Goal: Task Accomplishment & Management: Manage account settings

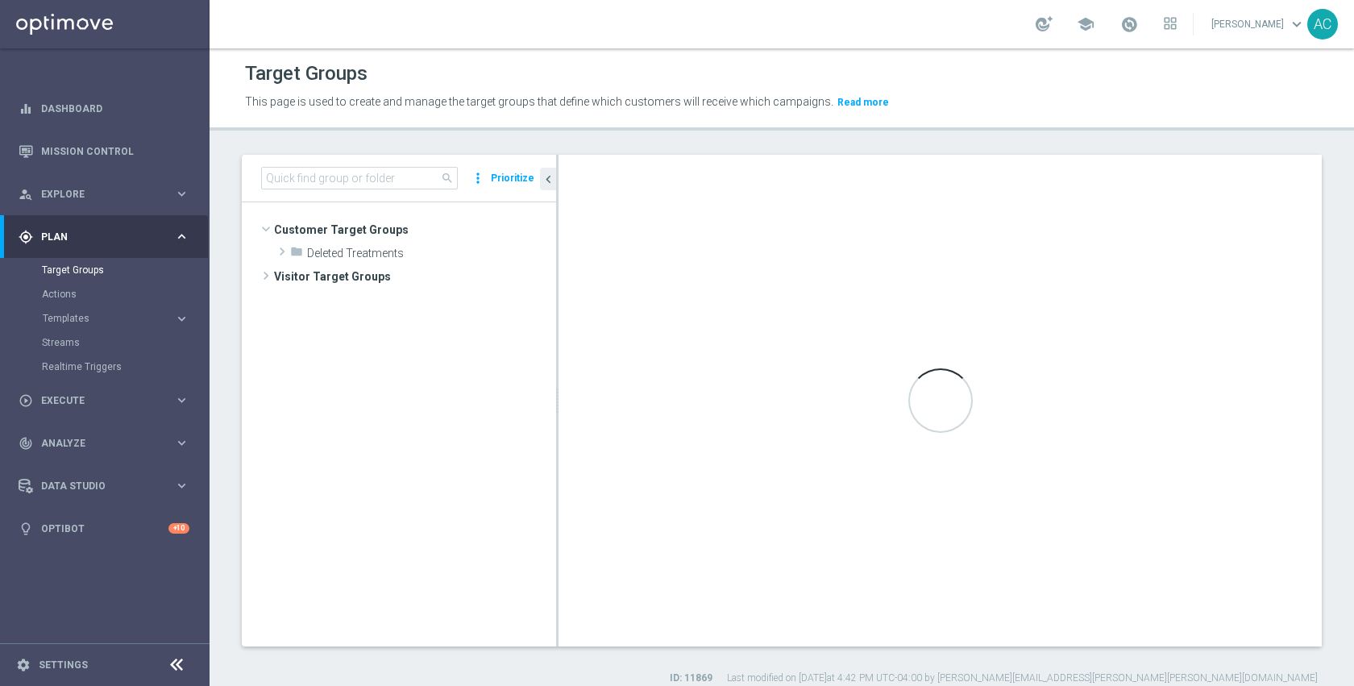
scroll to position [260, 0]
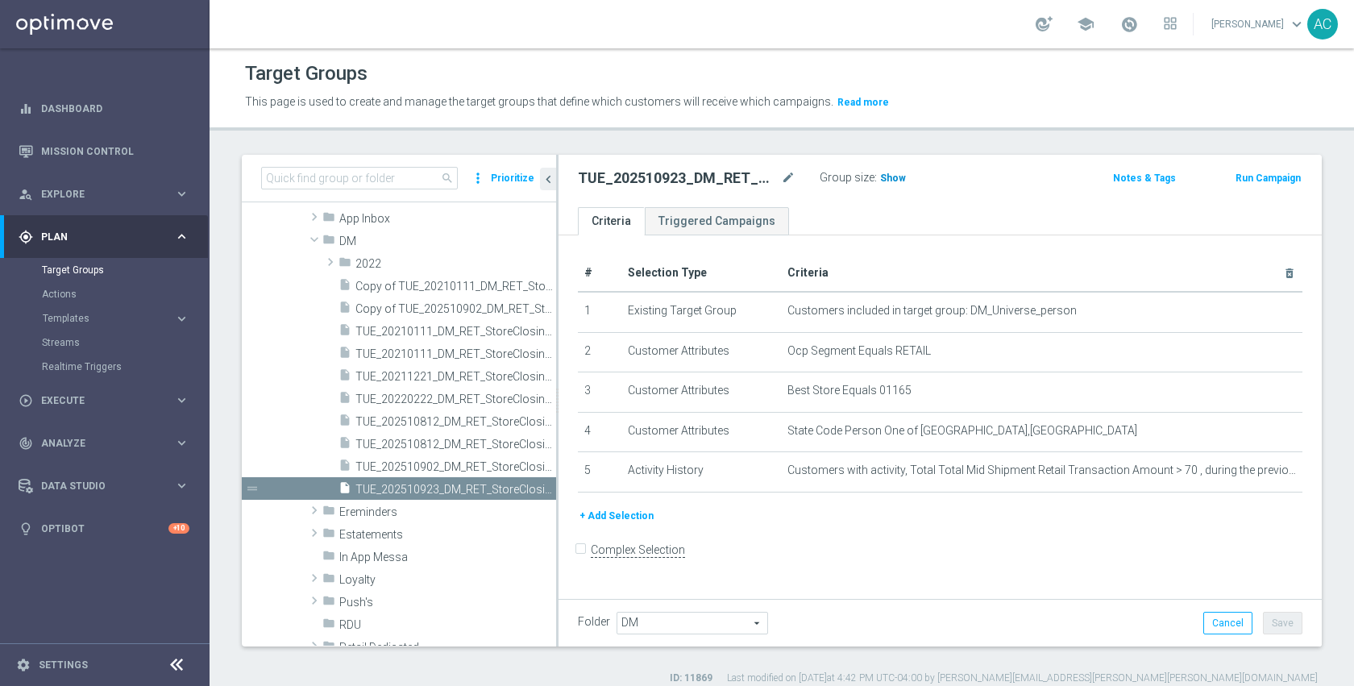
click at [896, 179] on span "Show" at bounding box center [893, 177] width 26 height 11
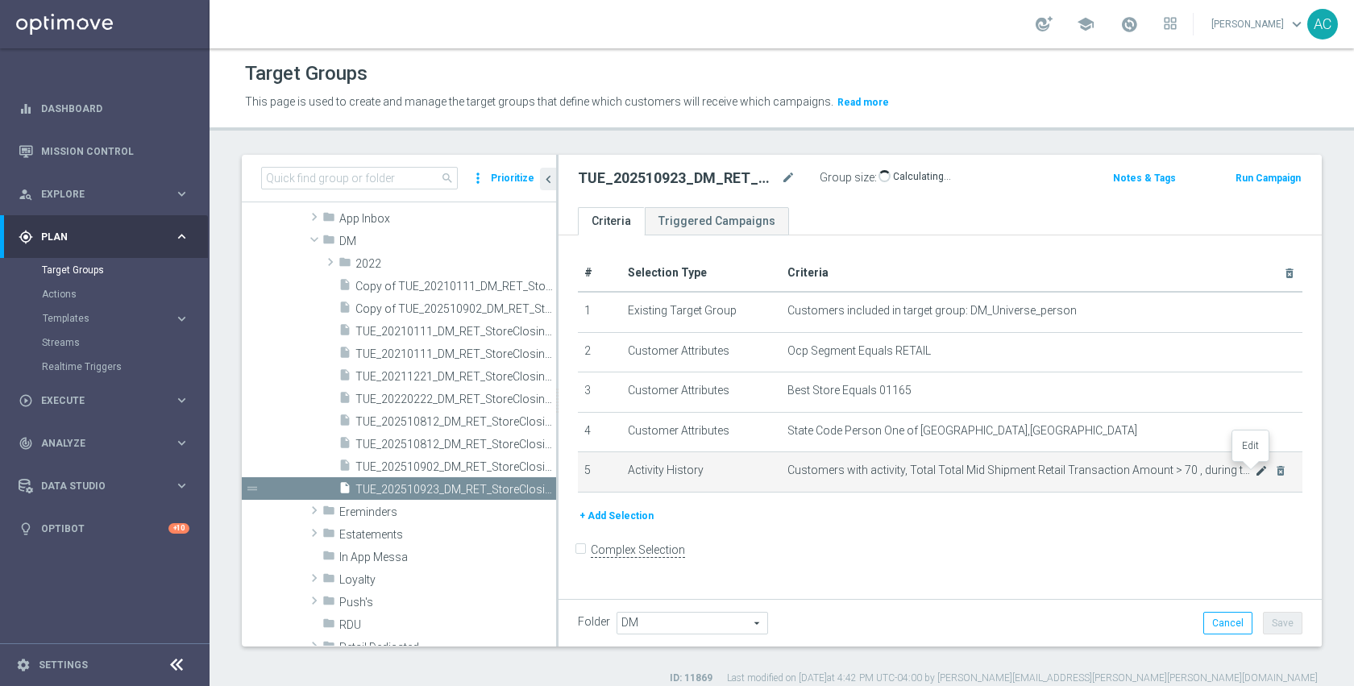
click at [1255, 468] on icon "mode_edit" at bounding box center [1261, 470] width 13 height 13
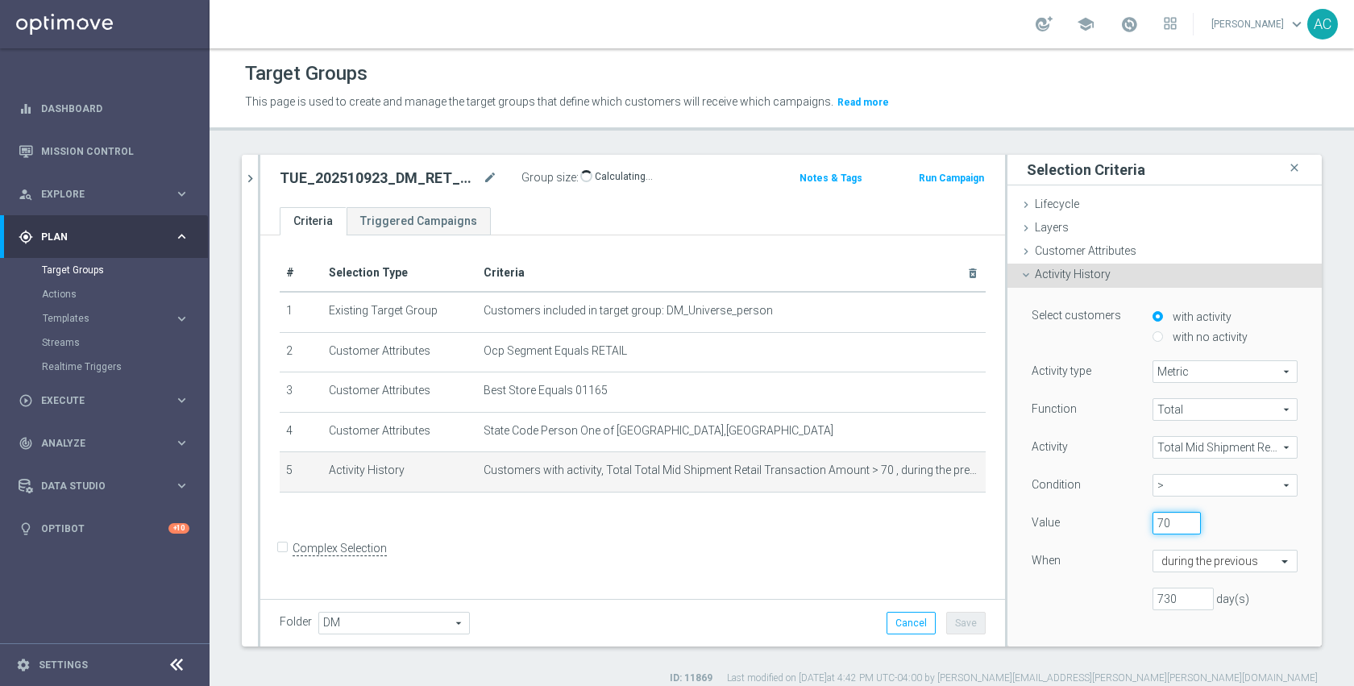
click at [1156, 529] on input "70" at bounding box center [1176, 523] width 48 height 23
type input "7"
type input "10"
click at [1102, 591] on div "730 day(s)" at bounding box center [1164, 598] width 290 height 23
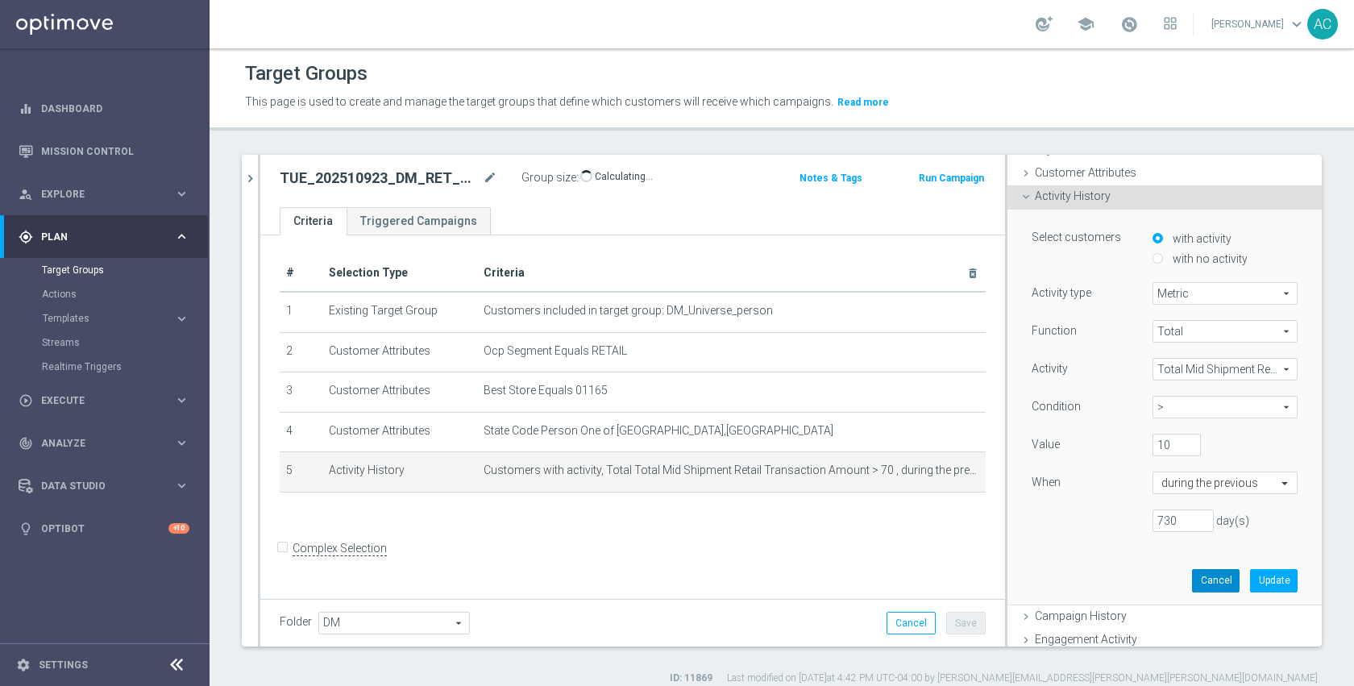
scroll to position [79, 0]
click at [1259, 576] on button "Update" at bounding box center [1274, 579] width 48 height 23
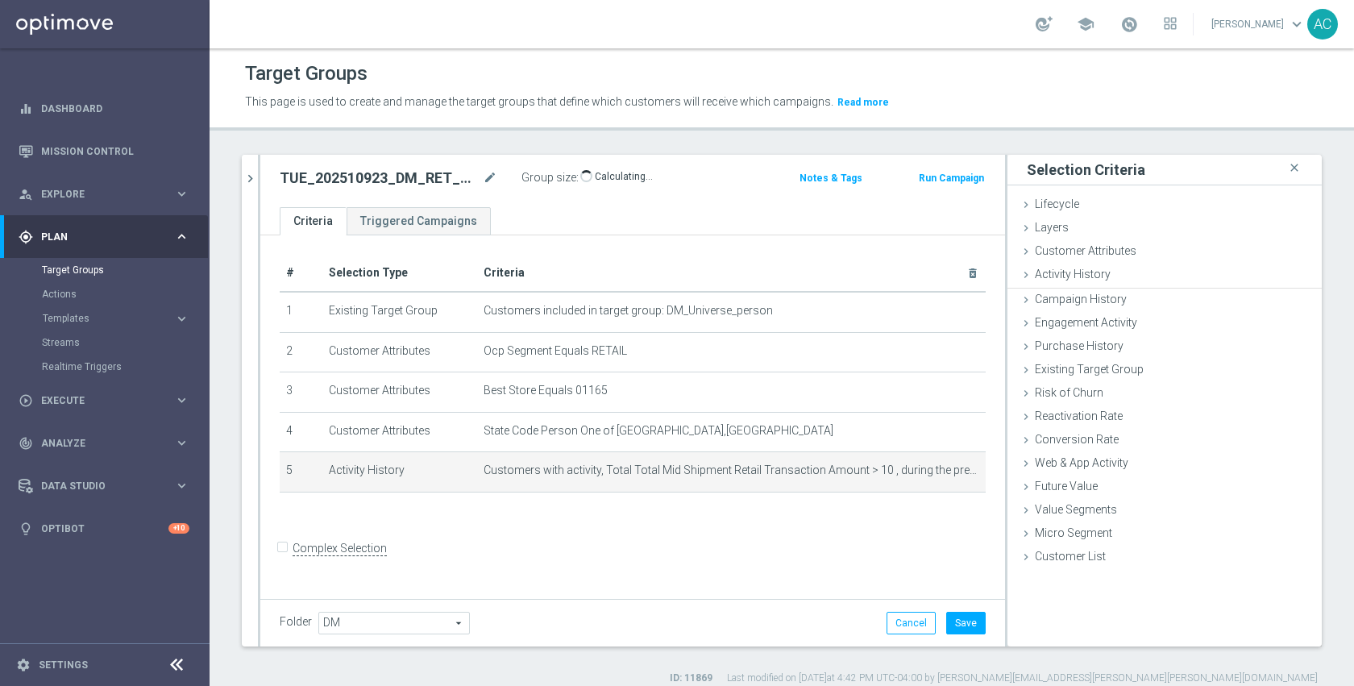
scroll to position [0, 0]
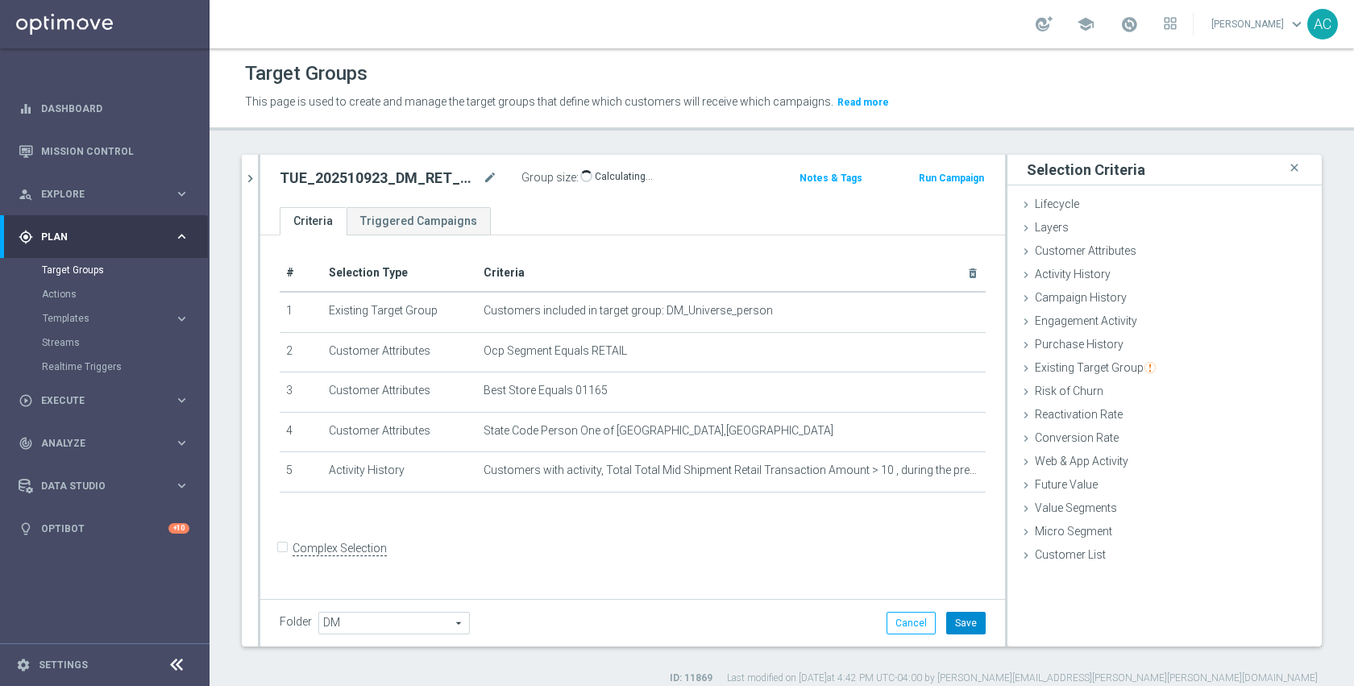
click at [957, 618] on button "Save" at bounding box center [965, 623] width 39 height 23
click at [796, 546] on div "# Selection Type Criteria delete_forever 1 Existing Target Group Customers incl…" at bounding box center [632, 414] width 745 height 359
click at [590, 176] on span "831" at bounding box center [593, 179] width 20 height 15
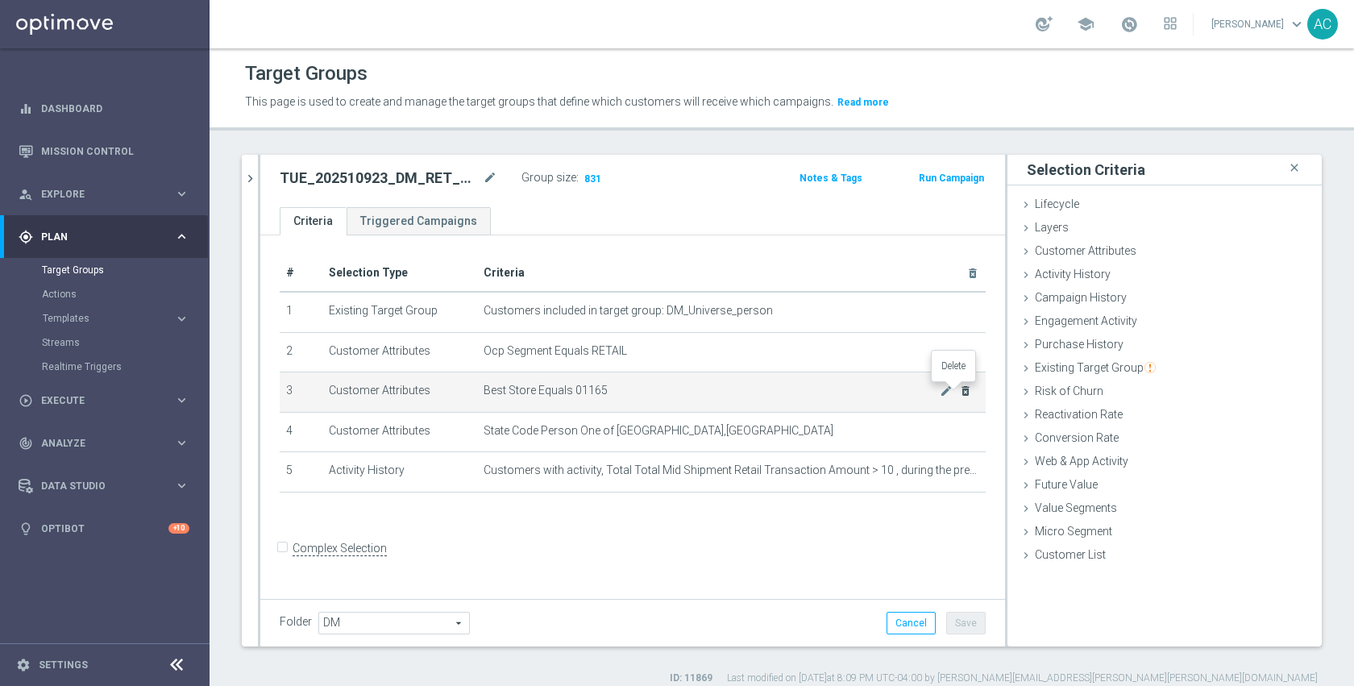
click at [959, 392] on icon "delete_forever" at bounding box center [965, 390] width 13 height 13
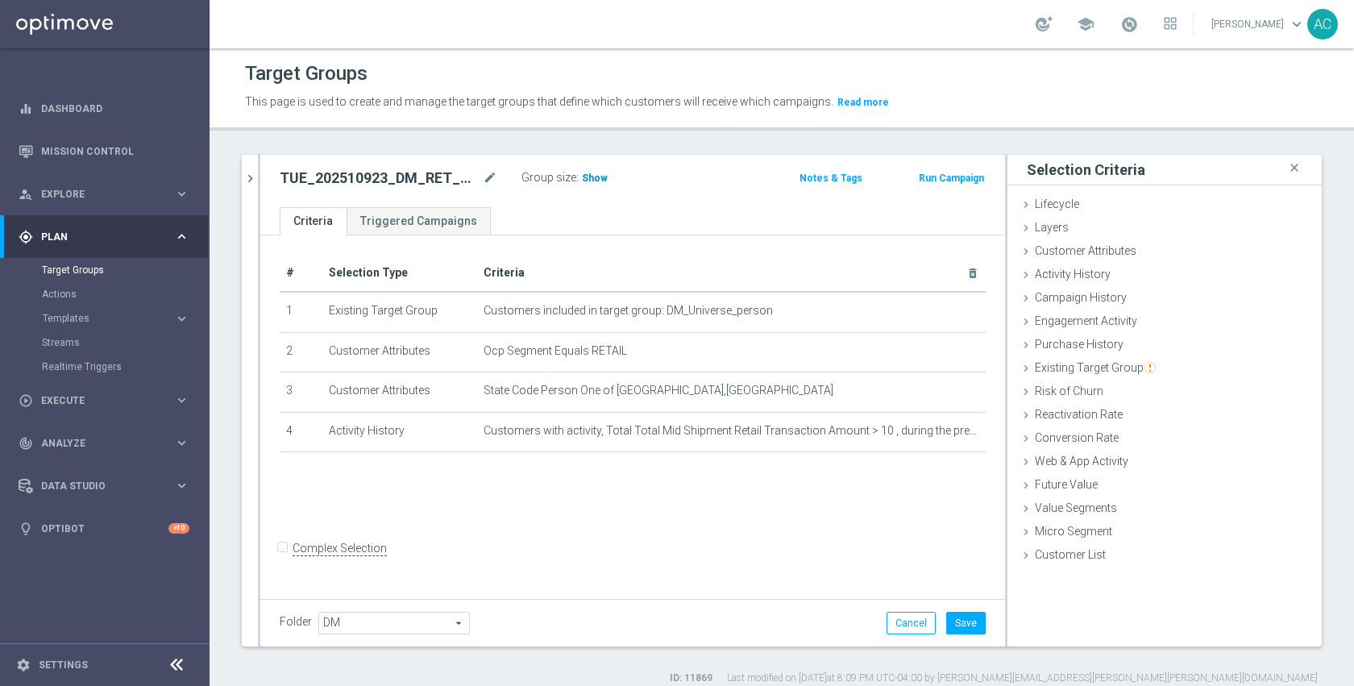
click at [588, 176] on span "Show" at bounding box center [595, 177] width 26 height 11
drag, startPoint x: 915, startPoint y: 625, endPoint x: 903, endPoint y: 610, distance: 18.9
click at [915, 625] on button "Cancel" at bounding box center [910, 623] width 49 height 23
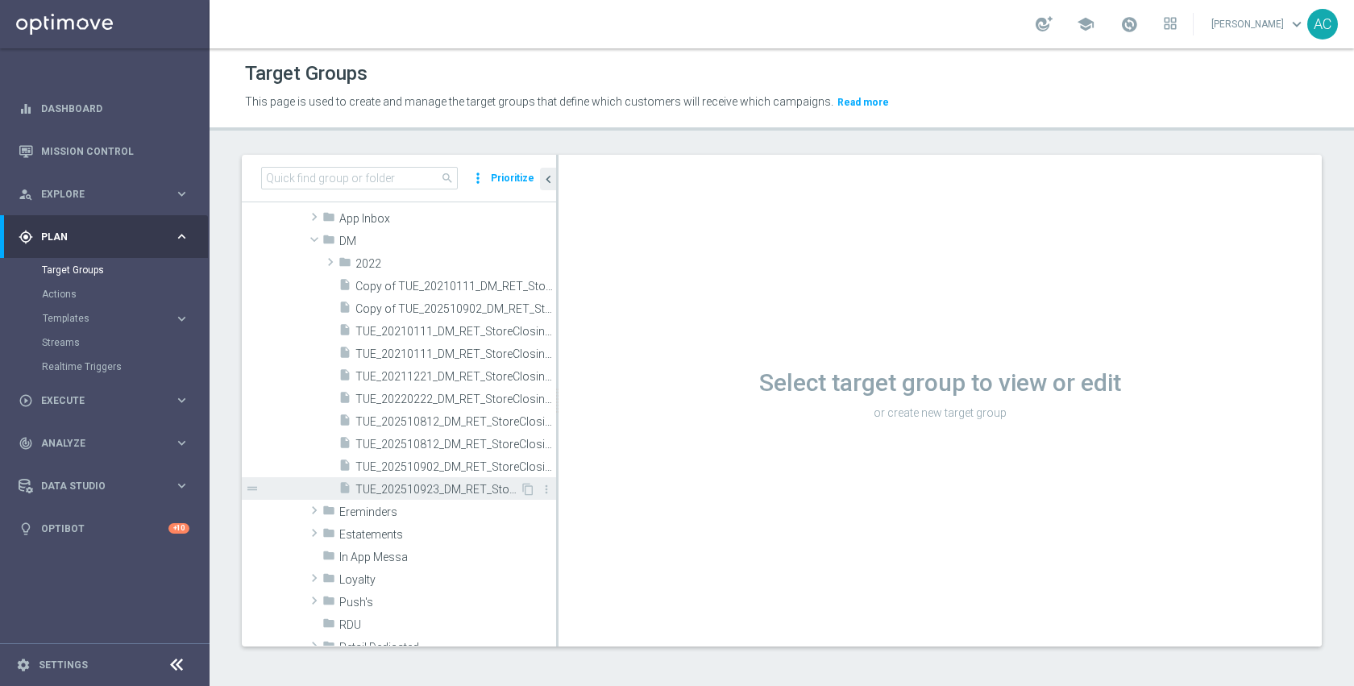
click at [417, 488] on span "TUE_202510923_DM_RET_StoreClosing_1165" at bounding box center [437, 490] width 164 height 14
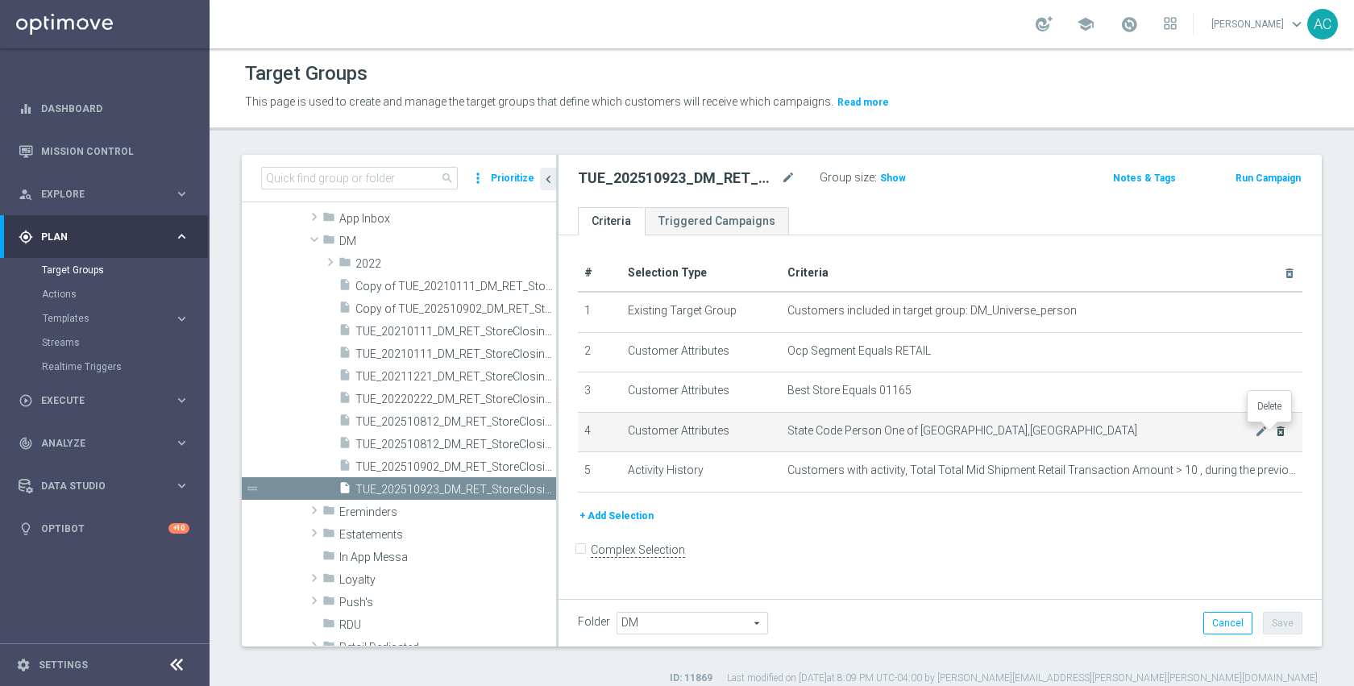
click at [1274, 433] on icon "delete_forever" at bounding box center [1280, 431] width 13 height 13
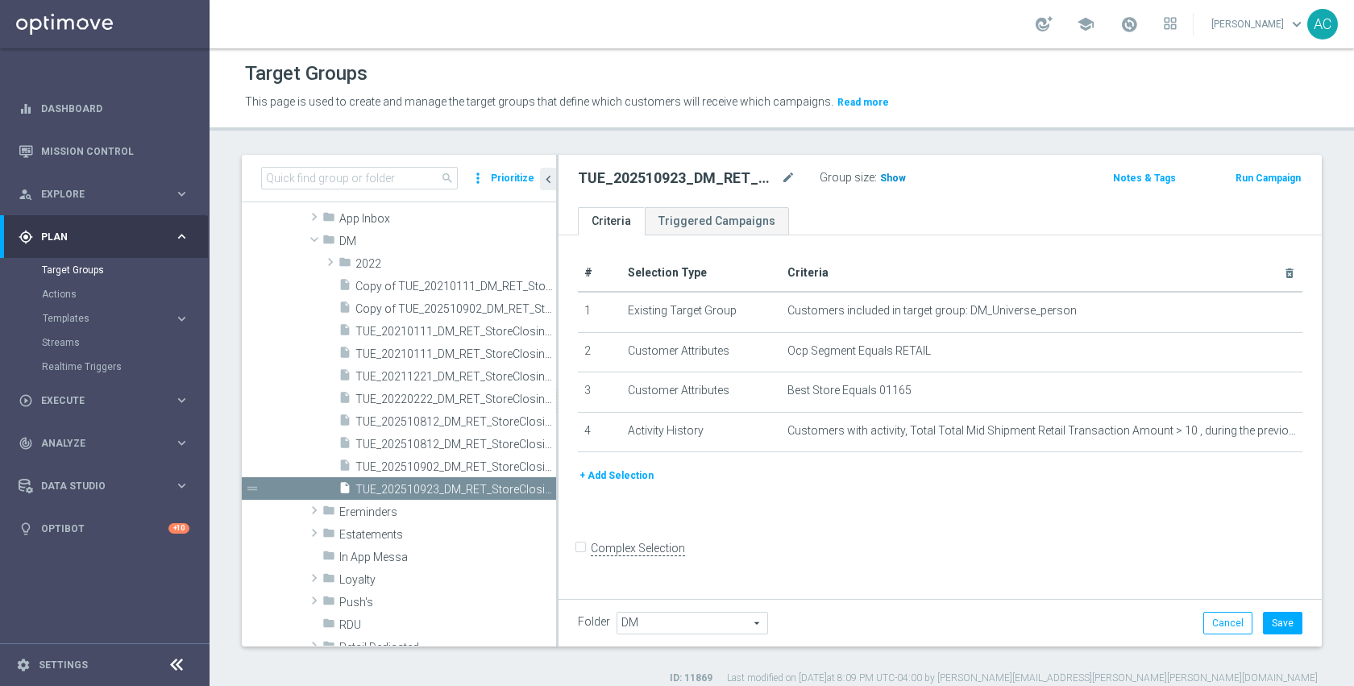
click at [896, 185] on h3 "Show" at bounding box center [892, 178] width 29 height 18
drag, startPoint x: 1207, startPoint y: 617, endPoint x: 517, endPoint y: 558, distance: 692.3
click at [1207, 616] on button "Cancel" at bounding box center [1227, 623] width 49 height 23
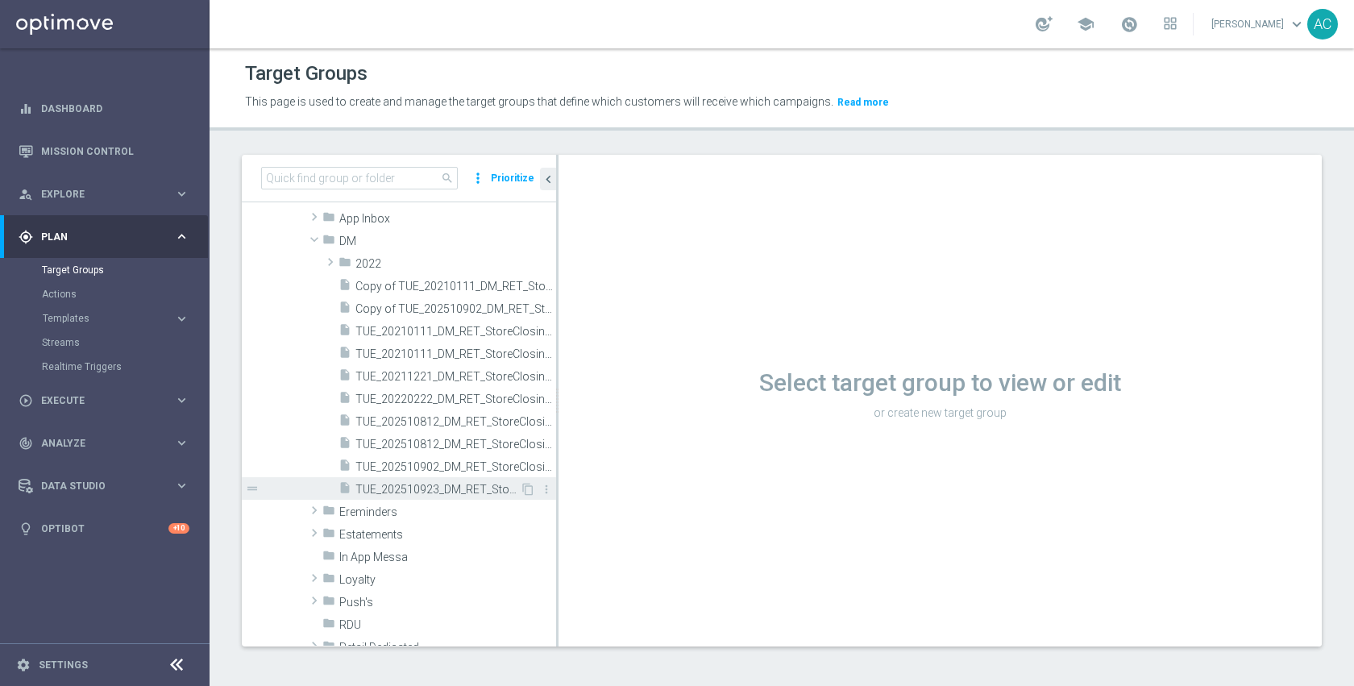
click at [436, 492] on span "TUE_202510923_DM_RET_StoreClosing_1165" at bounding box center [437, 490] width 164 height 14
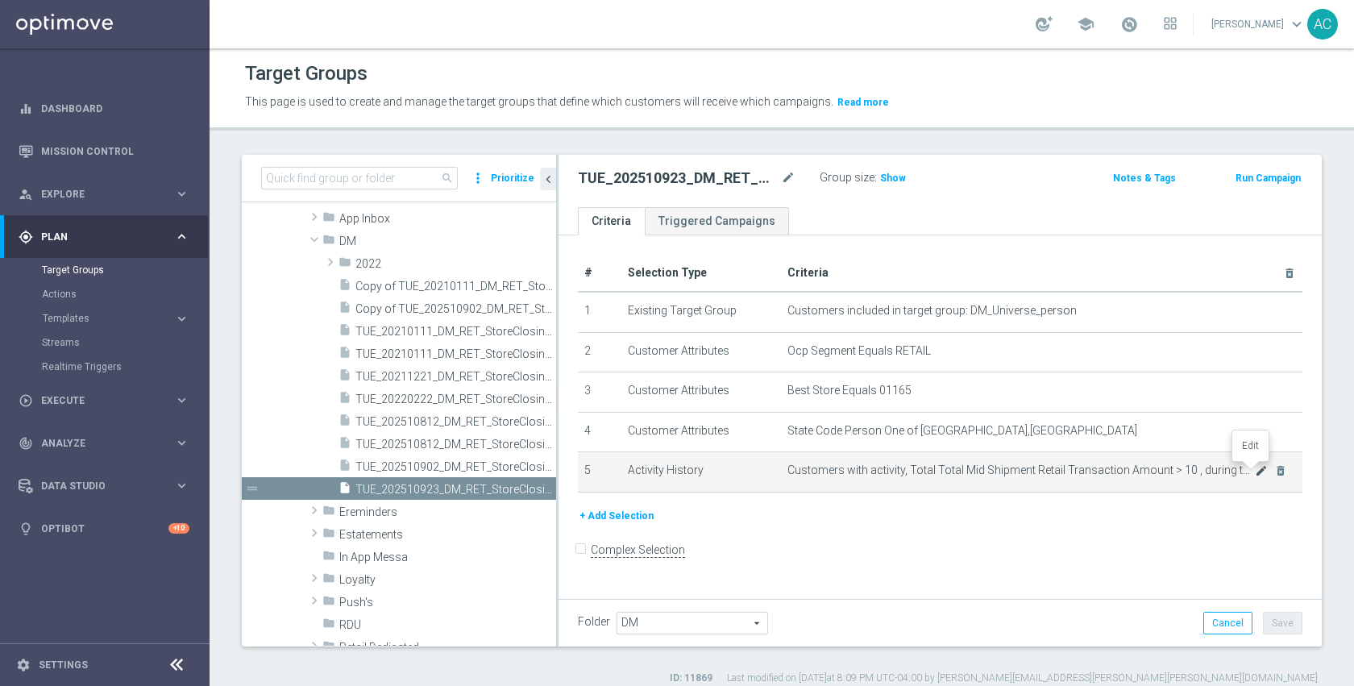
click at [1255, 467] on icon "mode_edit" at bounding box center [1261, 470] width 13 height 13
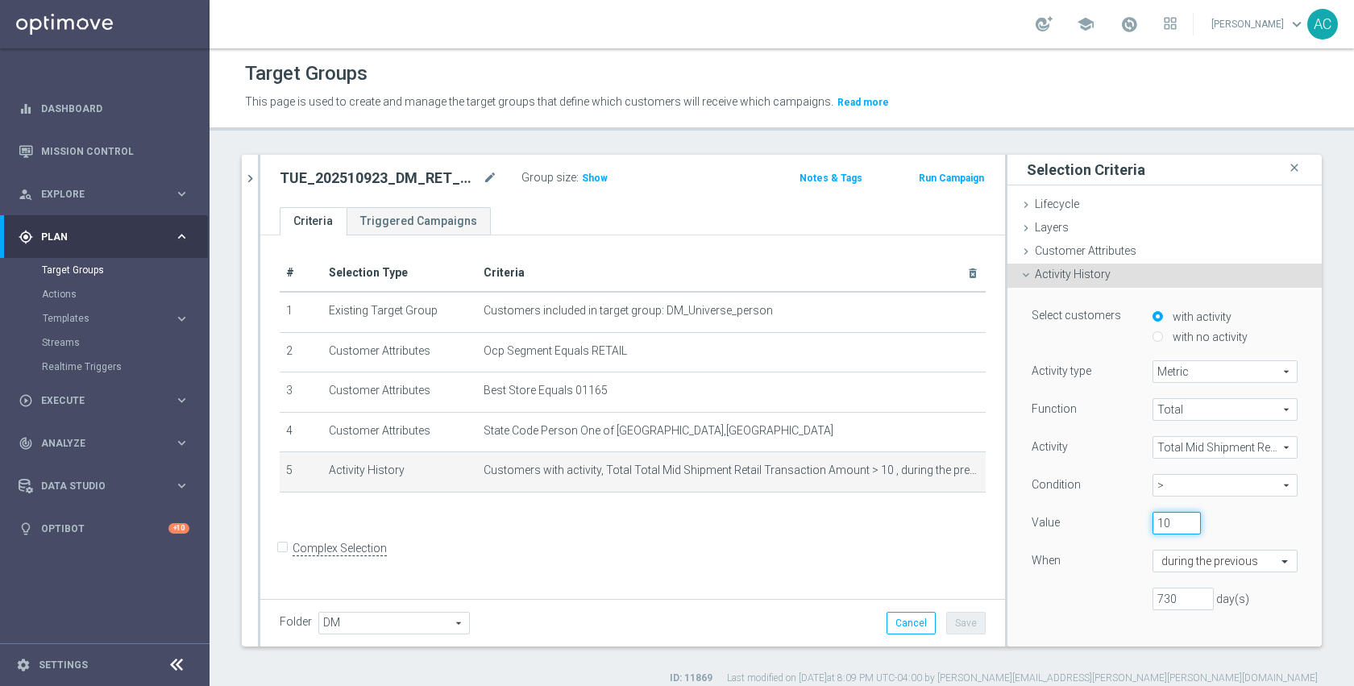
drag, startPoint x: 1154, startPoint y: 528, endPoint x: 1139, endPoint y: 525, distance: 15.5
click at [1152, 525] on input "10" at bounding box center [1176, 523] width 48 height 23
type input "0"
click at [1095, 576] on div "Function Total Total arrow_drop_down search Activity Total Mid Shipment Retail …" at bounding box center [1164, 510] width 266 height 225
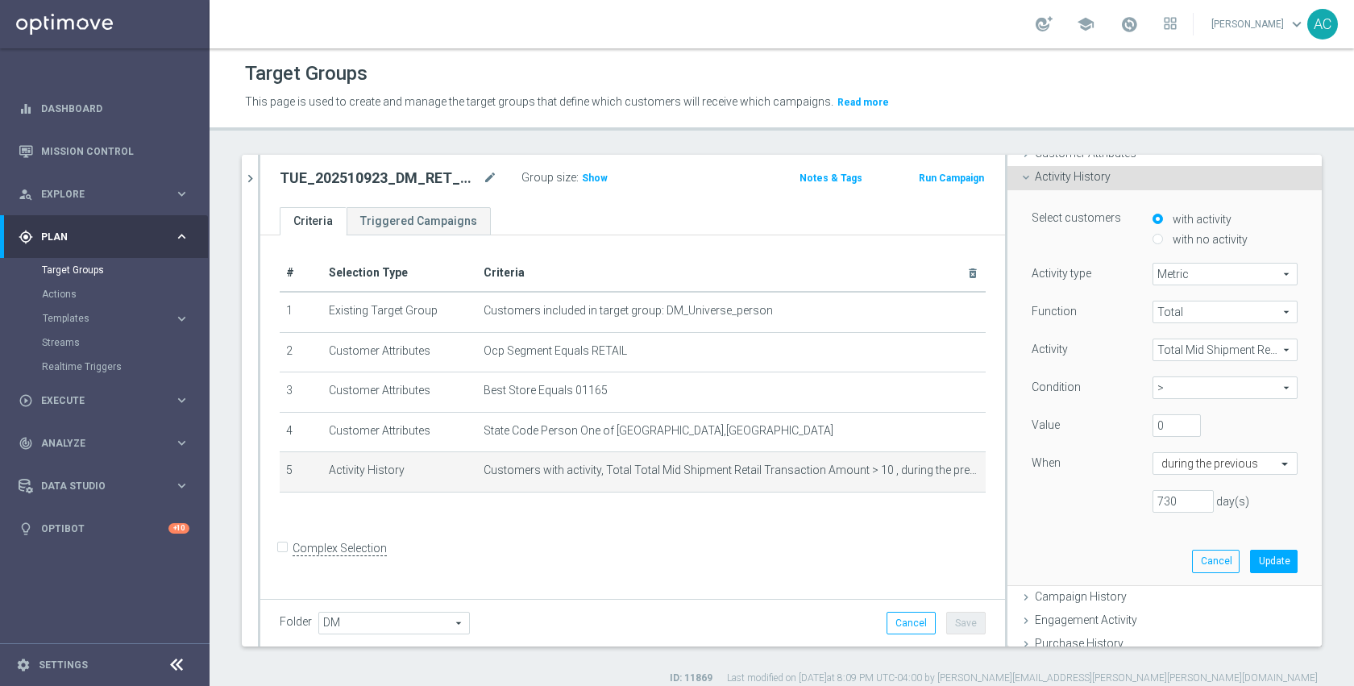
scroll to position [108, 0]
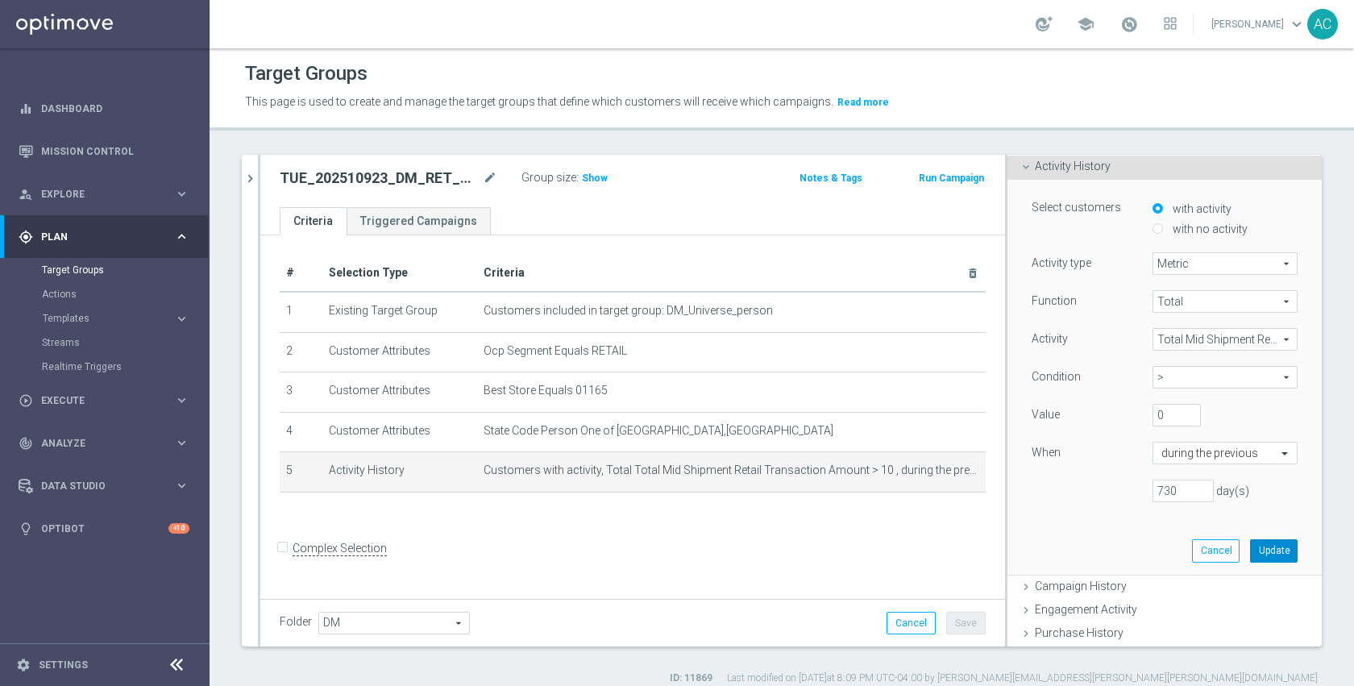
click at [1250, 544] on button "Update" at bounding box center [1274, 550] width 48 height 23
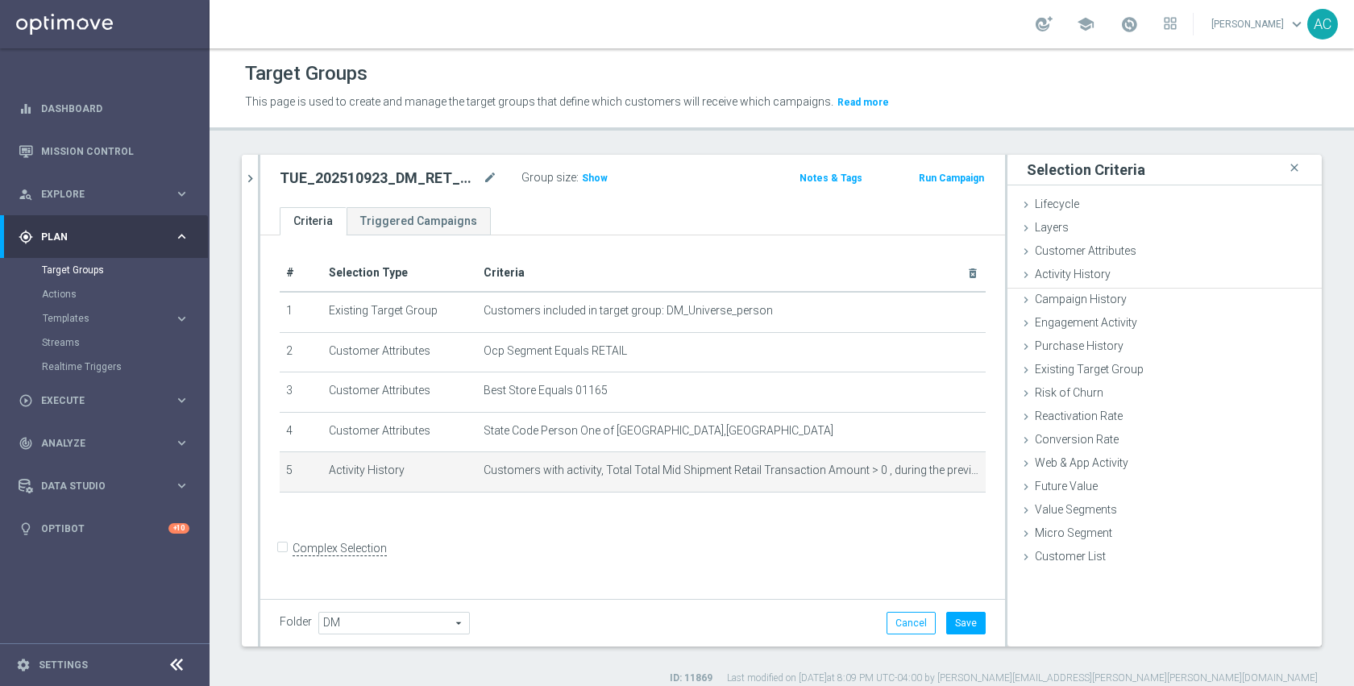
scroll to position [0, 0]
click at [589, 178] on span "Show" at bounding box center [595, 177] width 26 height 11
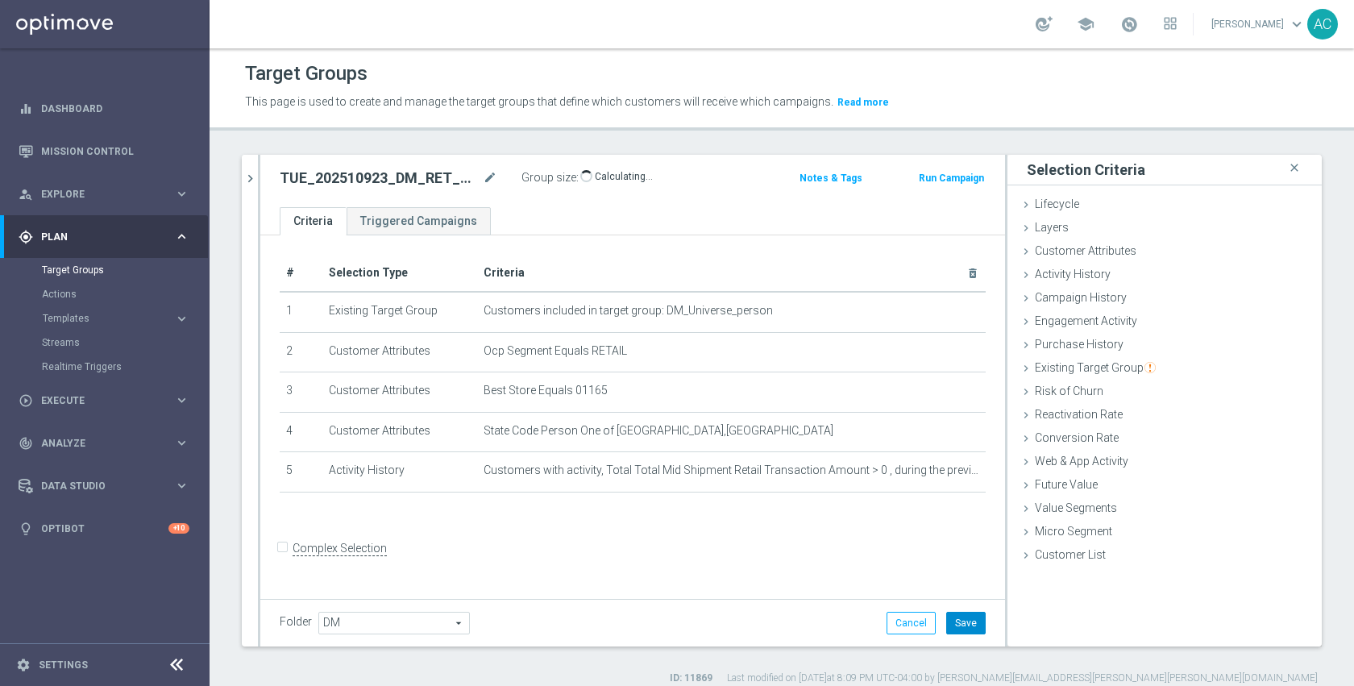
click at [946, 616] on button "Save" at bounding box center [965, 623] width 39 height 23
click at [931, 176] on button "Run Campaign" at bounding box center [951, 178] width 68 height 18
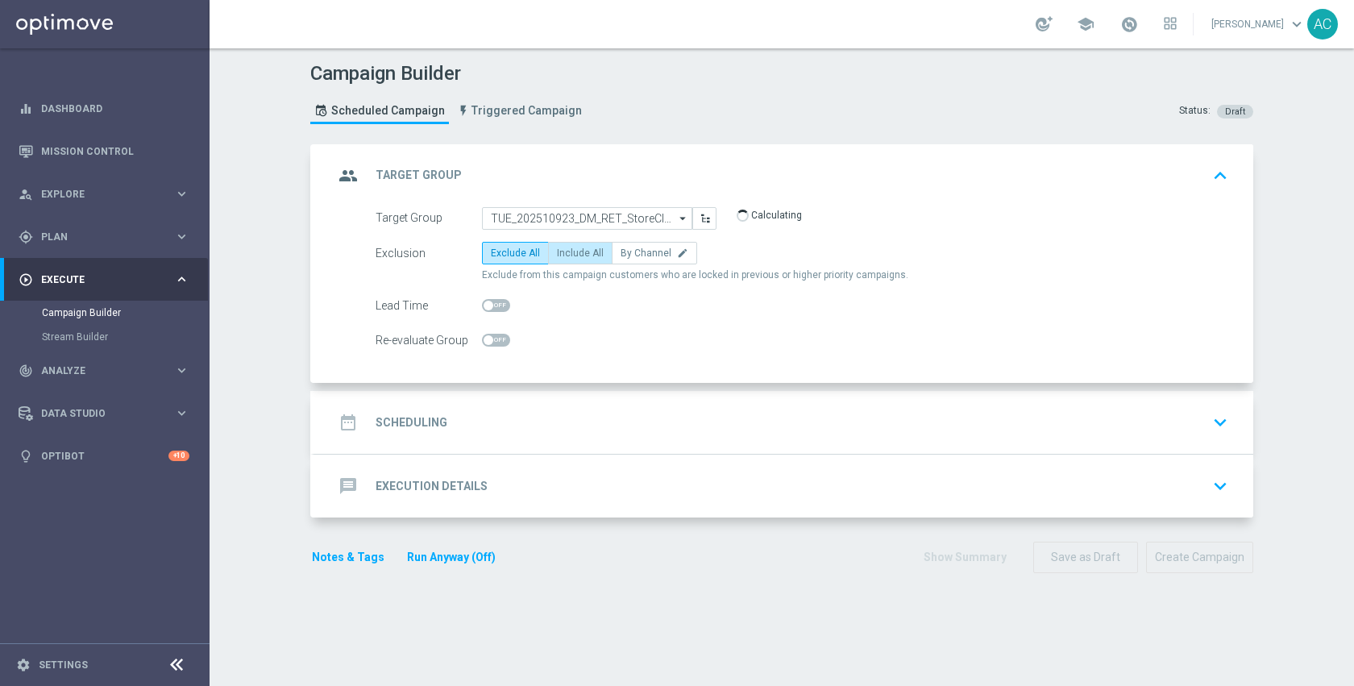
click at [578, 249] on span "Include All" at bounding box center [580, 252] width 47 height 11
click at [567, 251] on input "Include All" at bounding box center [562, 256] width 10 height 10
radio input "true"
click at [590, 413] on div "date_range Scheduling keyboard_arrow_down" at bounding box center [784, 422] width 900 height 31
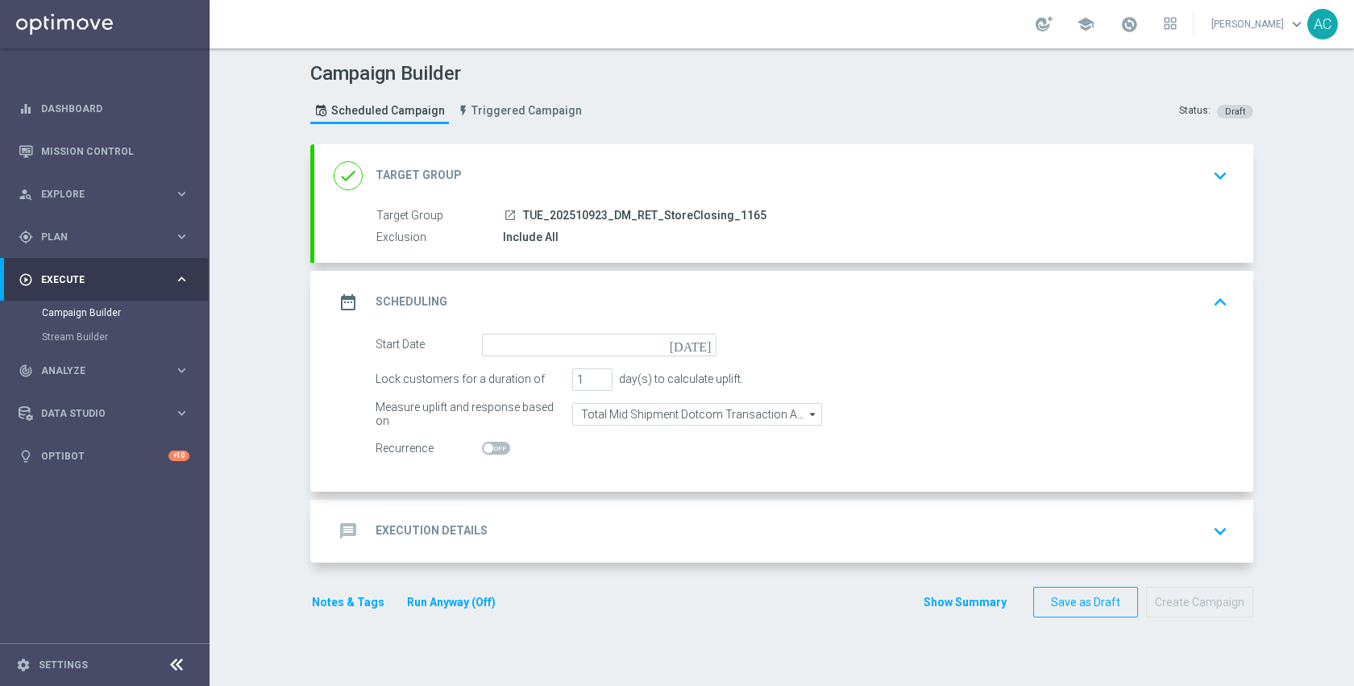
click at [697, 347] on icon "today" at bounding box center [694, 343] width 48 height 18
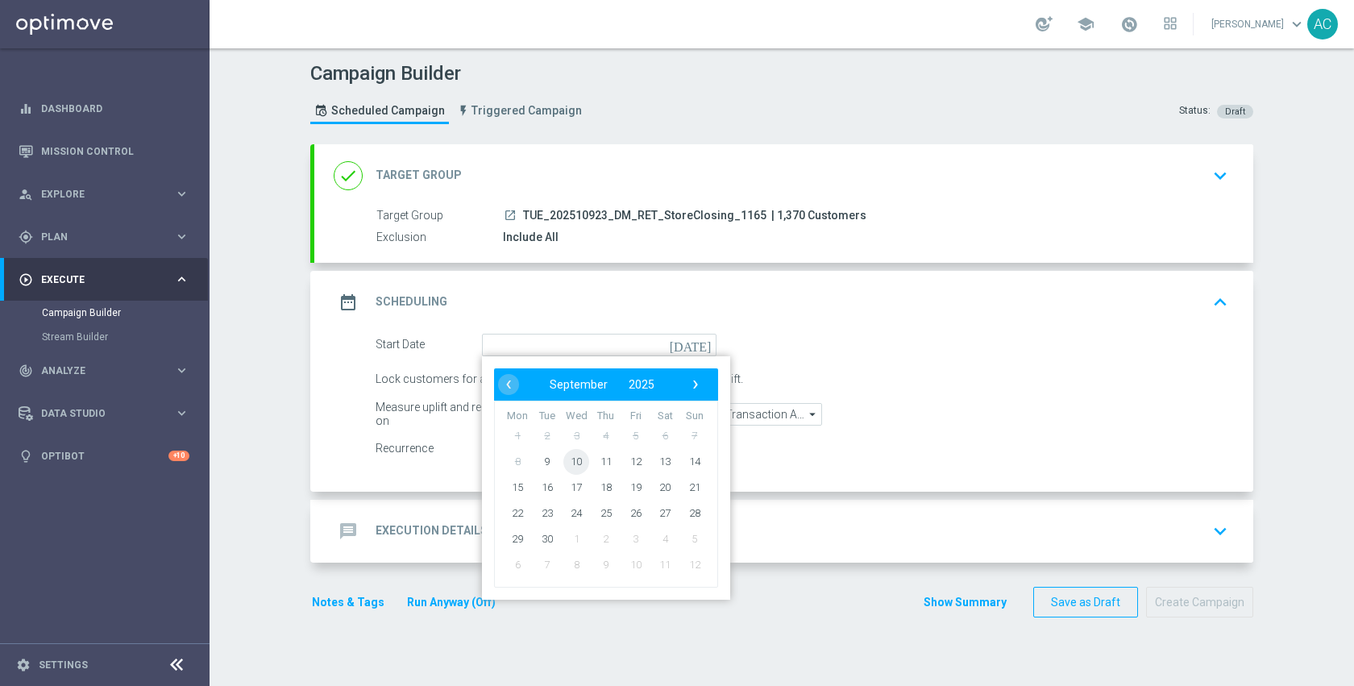
click at [575, 458] on span "10" at bounding box center [576, 461] width 26 height 26
type input "10 Sep 2025"
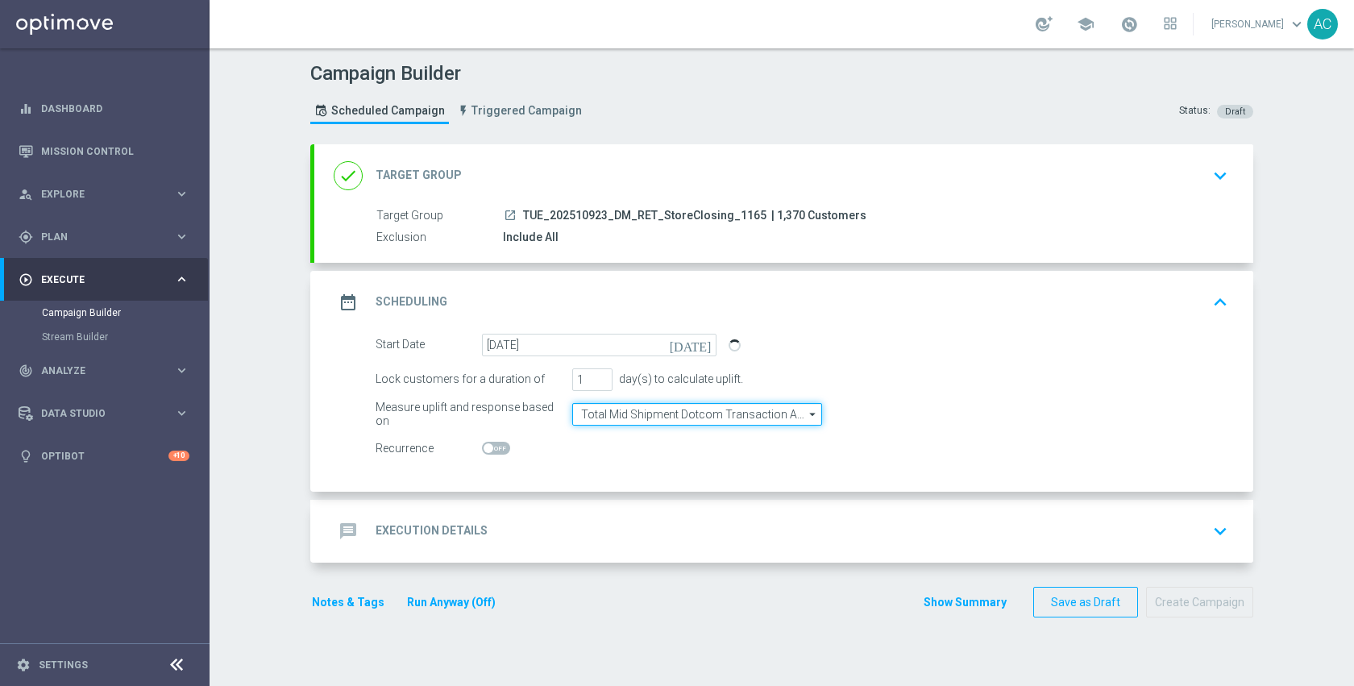
click at [691, 413] on input "Total Mid Shipment Dotcom Transaction Amount" at bounding box center [697, 414] width 250 height 23
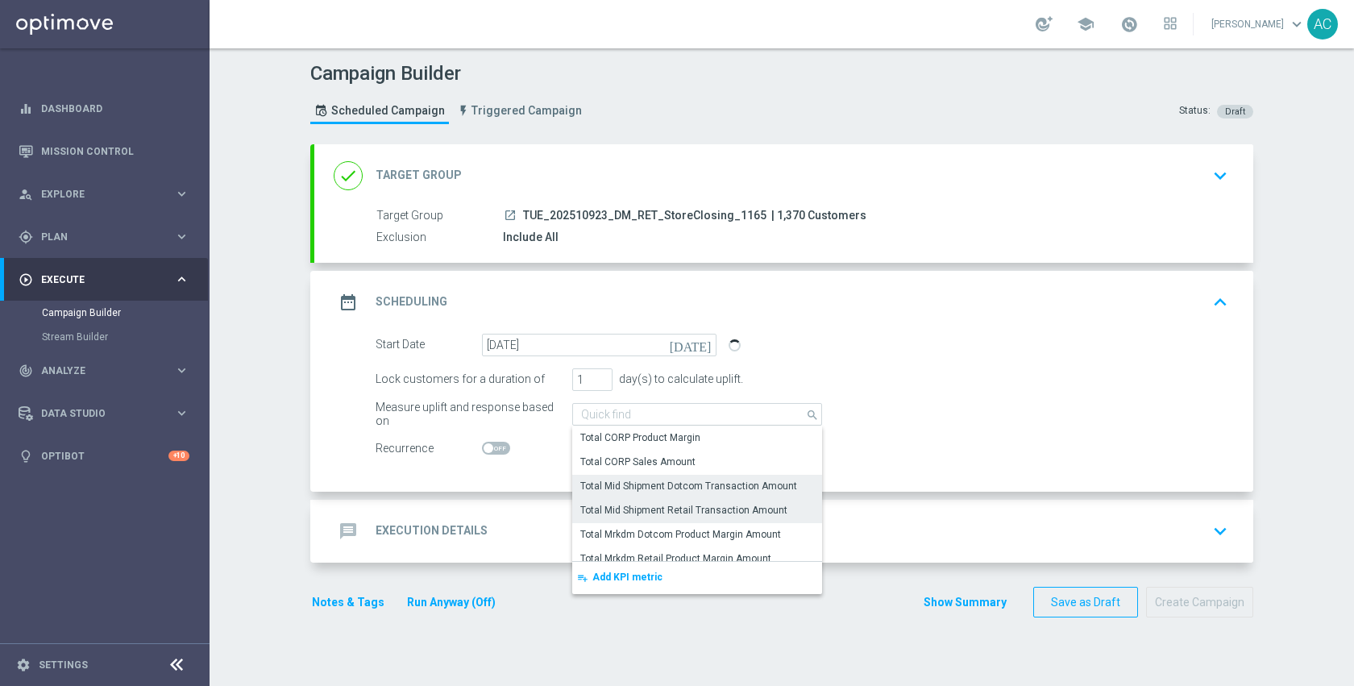
click at [679, 509] on div "Total Mid Shipment Retail Transaction Amount" at bounding box center [683, 510] width 207 height 15
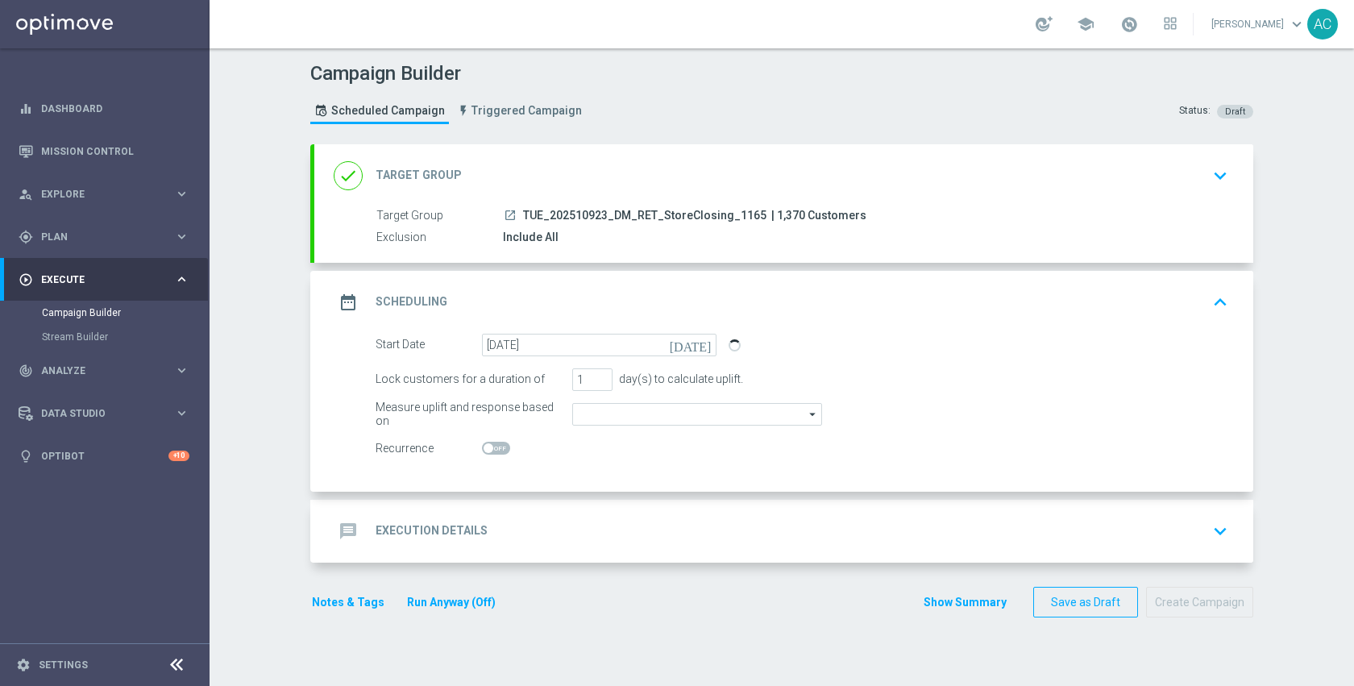
type input "Total Mid Shipment Retail Transaction Amount"
click at [538, 546] on div "message Execution Details keyboard_arrow_down" at bounding box center [783, 531] width 939 height 63
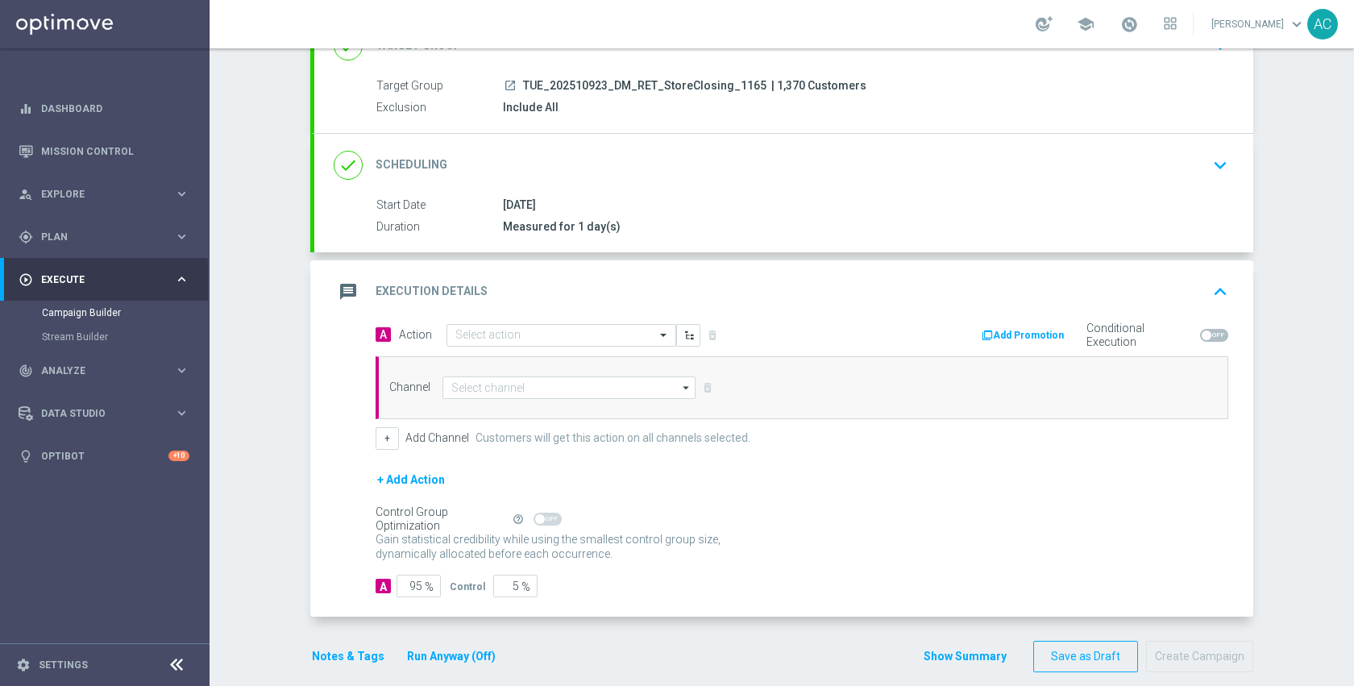
scroll to position [148, 0]
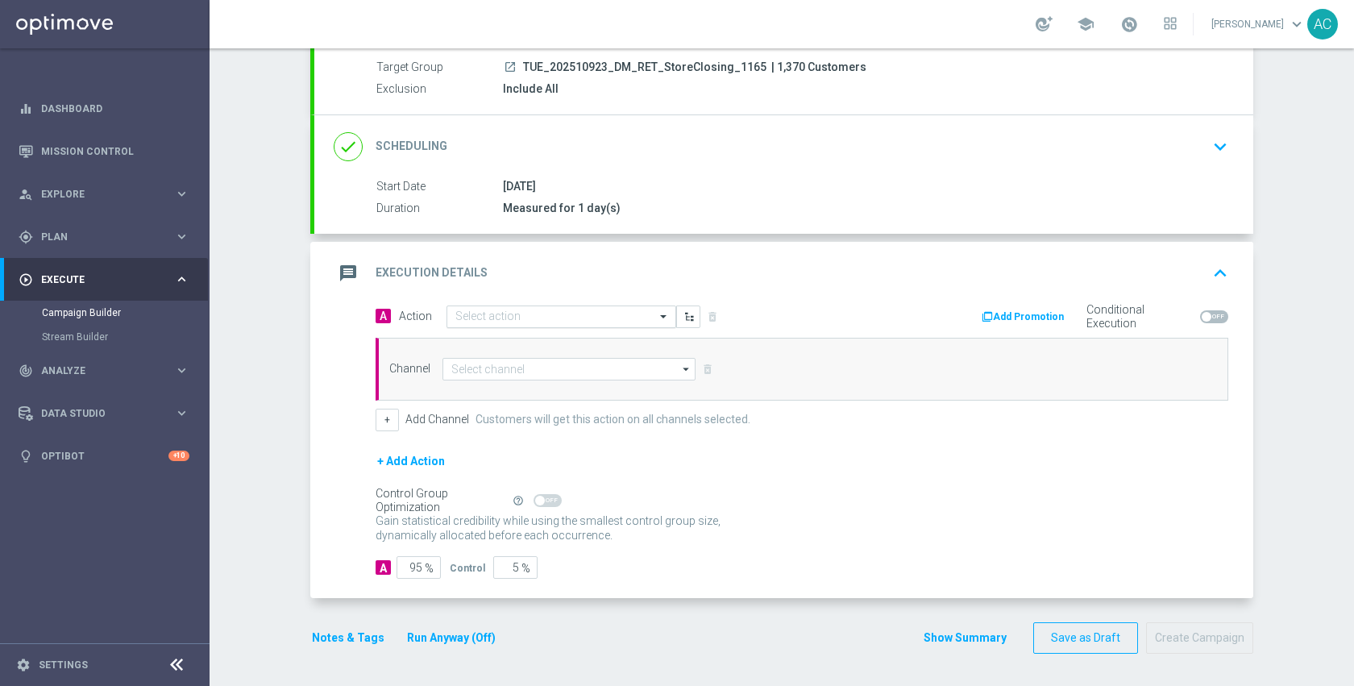
click at [604, 321] on input "text" at bounding box center [545, 317] width 180 height 14
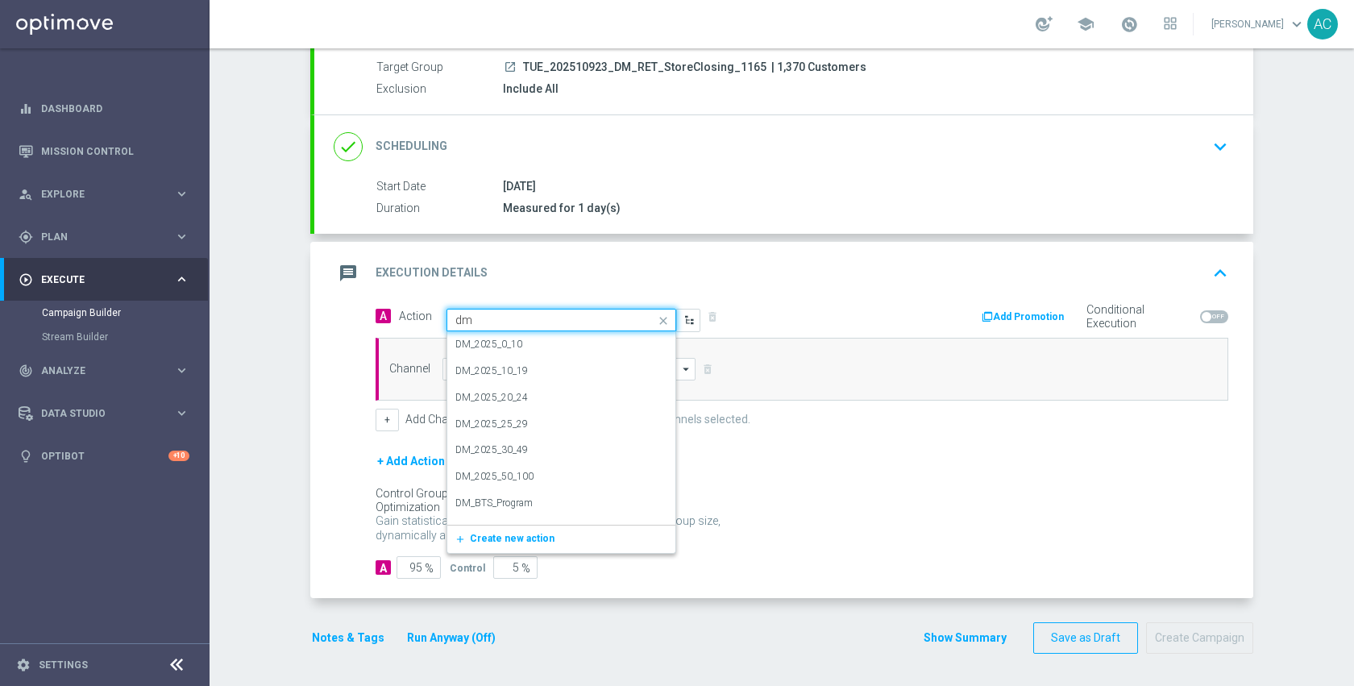
type input "d"
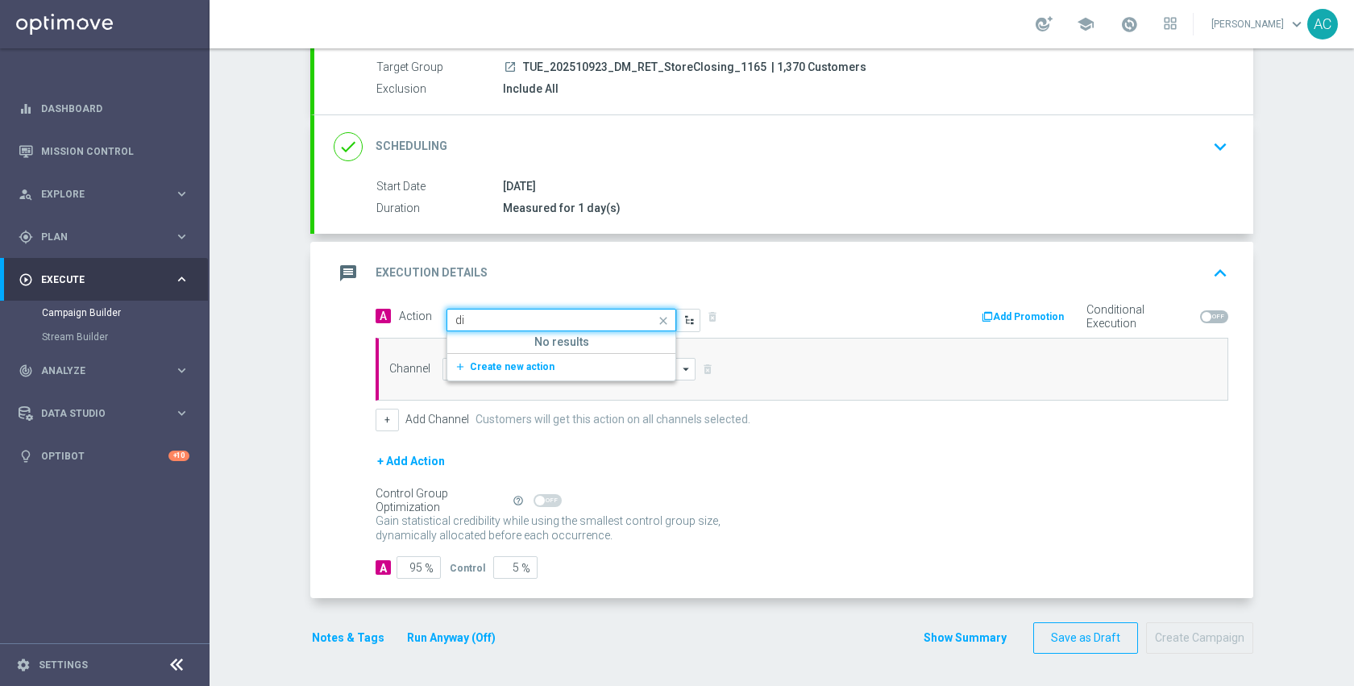
type input "d"
type input "s"
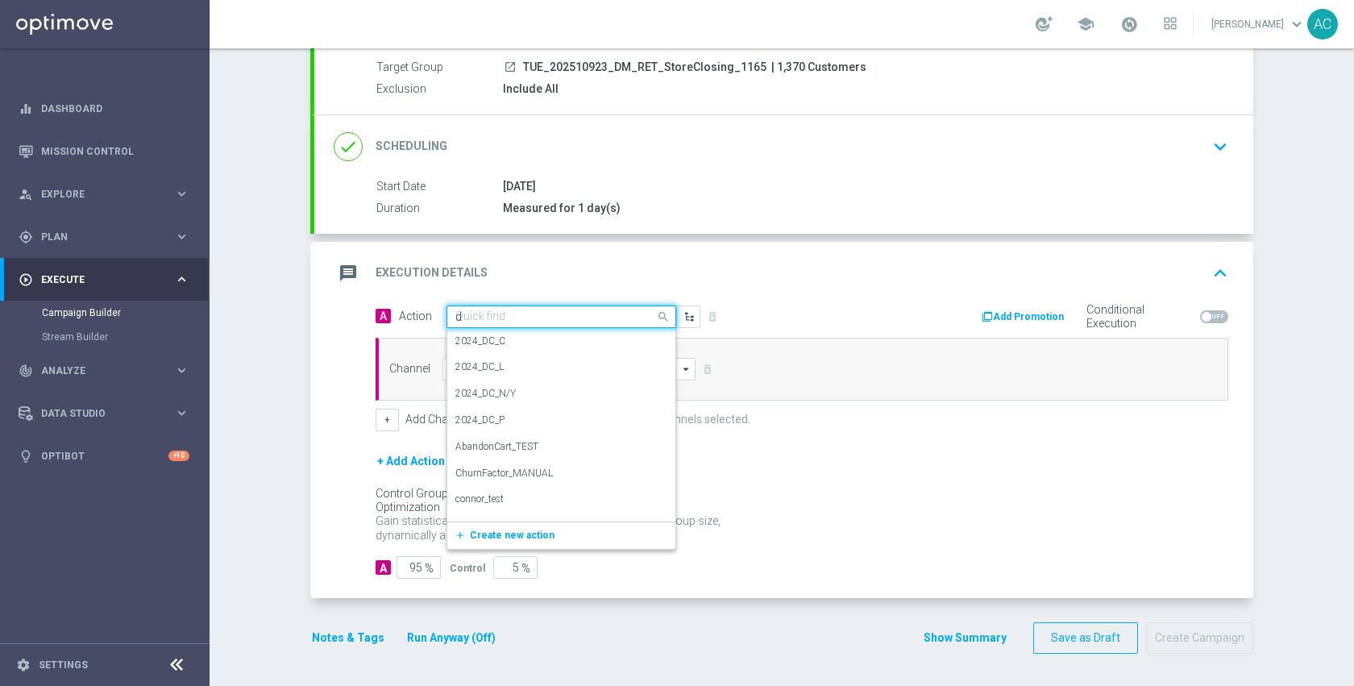
type input "dm"
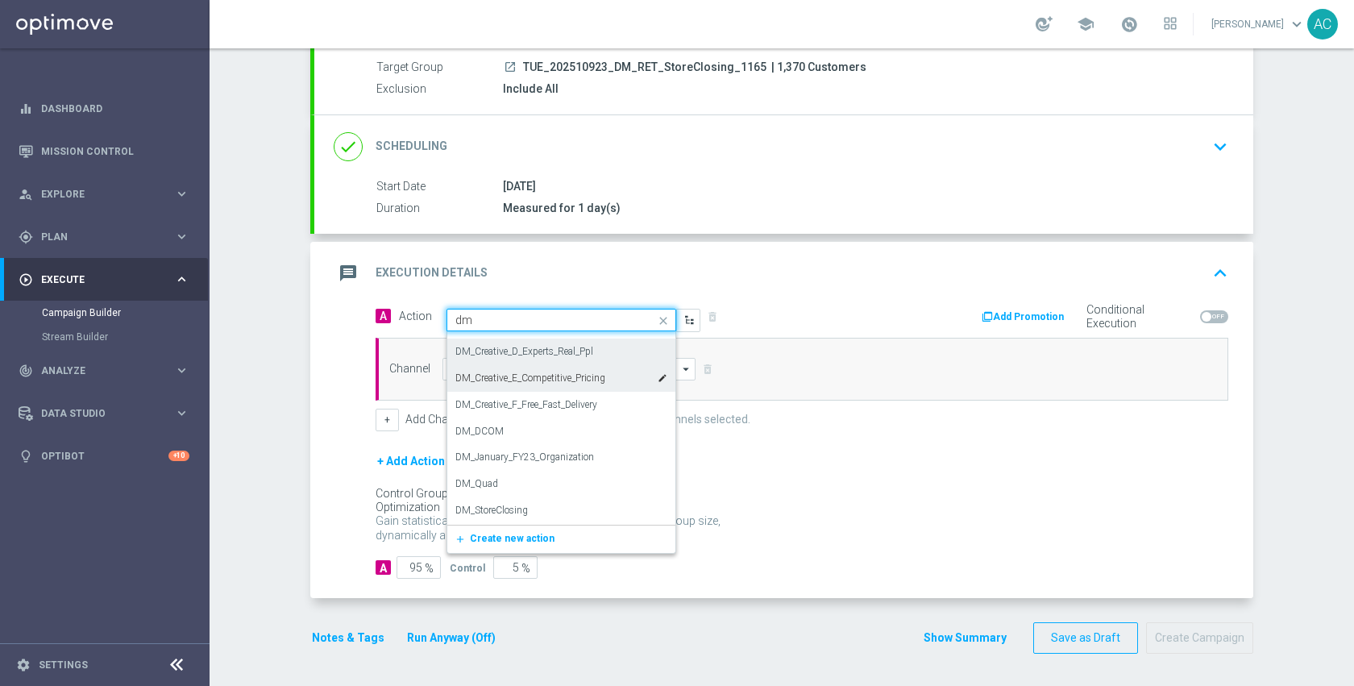
scroll to position [259, 0]
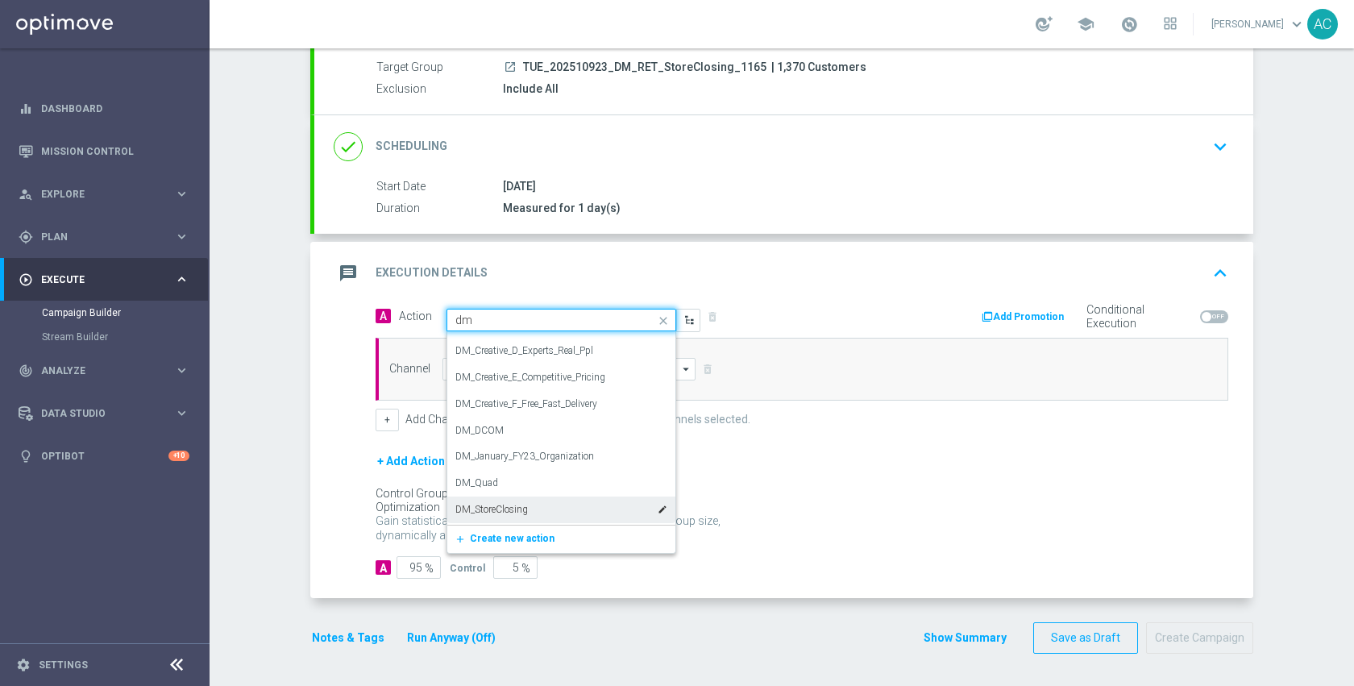
drag, startPoint x: 528, startPoint y: 509, endPoint x: 529, endPoint y: 495, distance: 14.6
click at [529, 509] on div "DM_StoreClosing edit" at bounding box center [561, 509] width 212 height 27
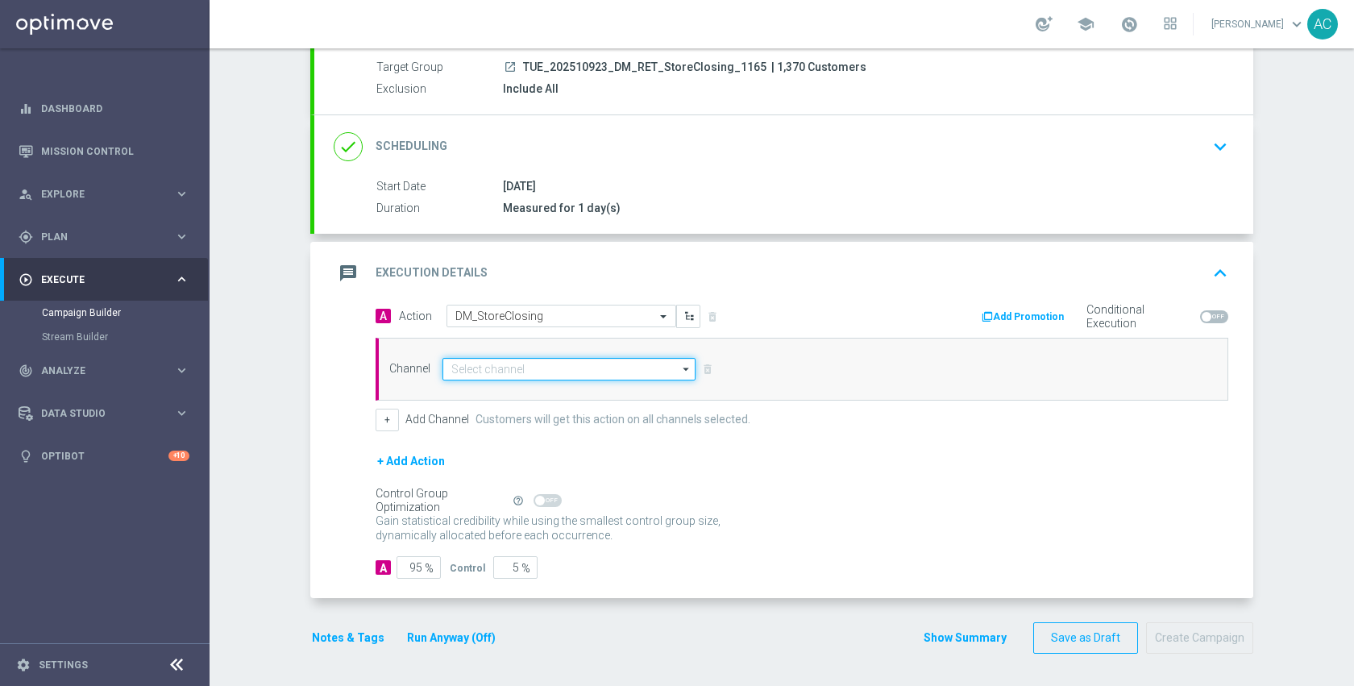
click at [529, 368] on input at bounding box center [568, 369] width 253 height 23
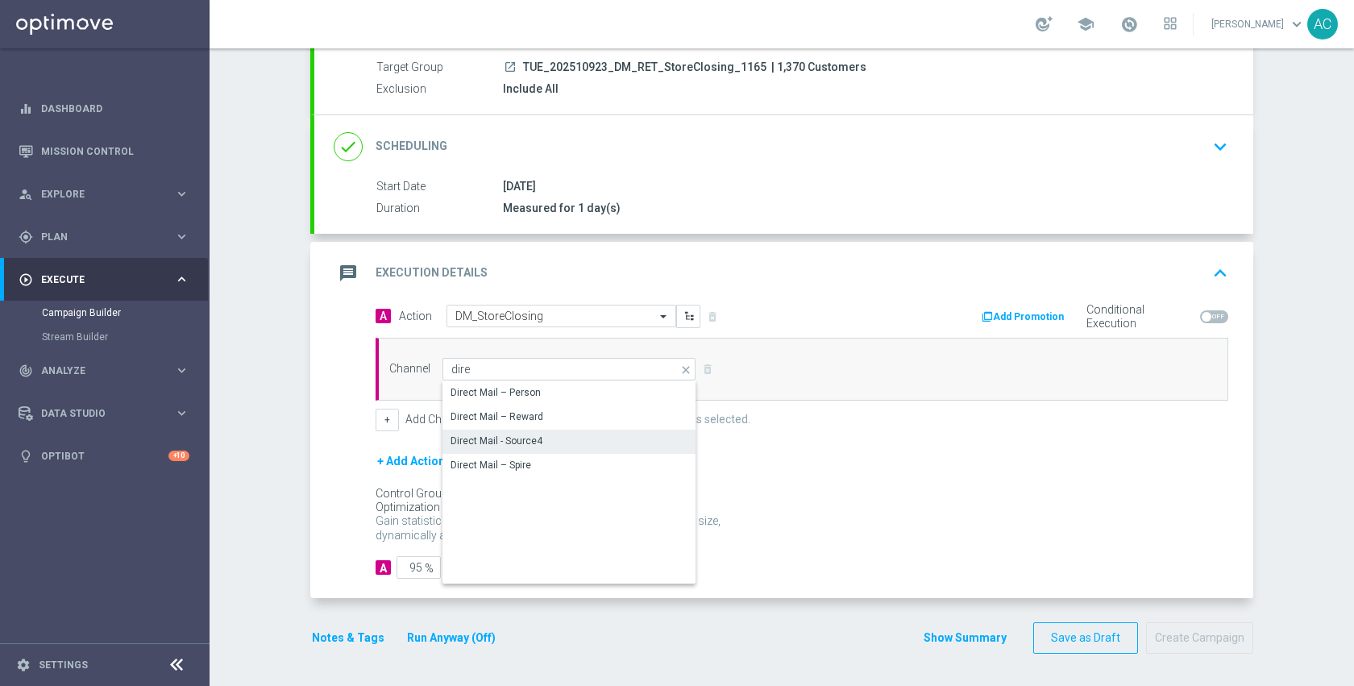
click at [537, 439] on div "Direct Mail - Source4" at bounding box center [569, 441] width 254 height 23
type input "Direct Mail - Source4"
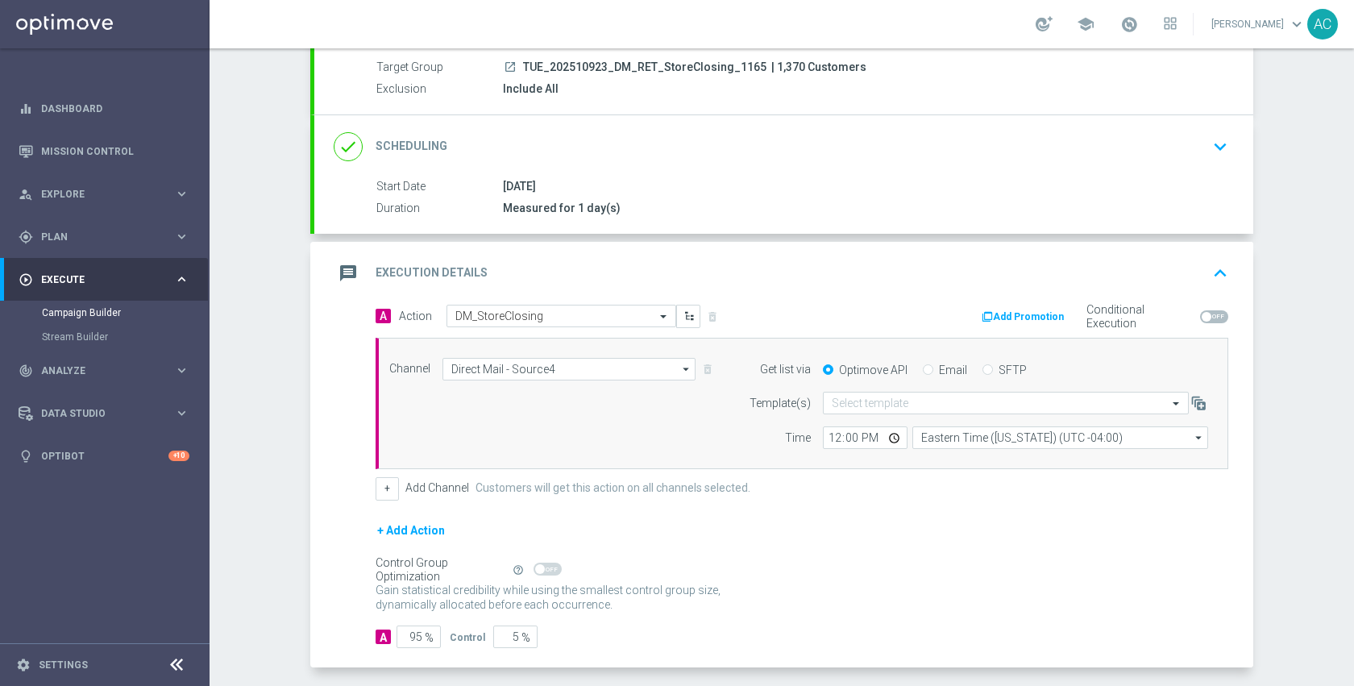
click at [1209, 317] on span at bounding box center [1214, 316] width 28 height 13
click at [1209, 317] on input "checkbox" at bounding box center [1214, 316] width 28 height 13
checkbox input "true"
click at [1029, 325] on button "Add Promotion" at bounding box center [1024, 317] width 89 height 18
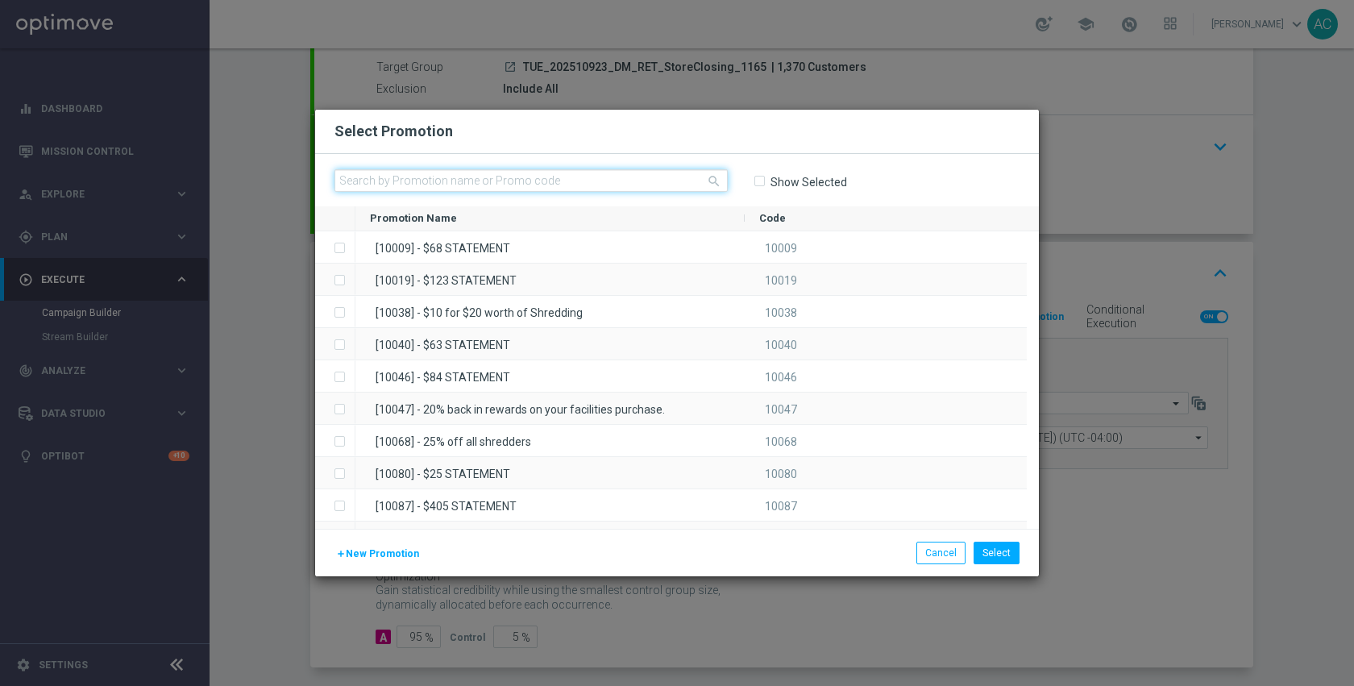
click at [536, 179] on input "text" at bounding box center [530, 180] width 393 height 23
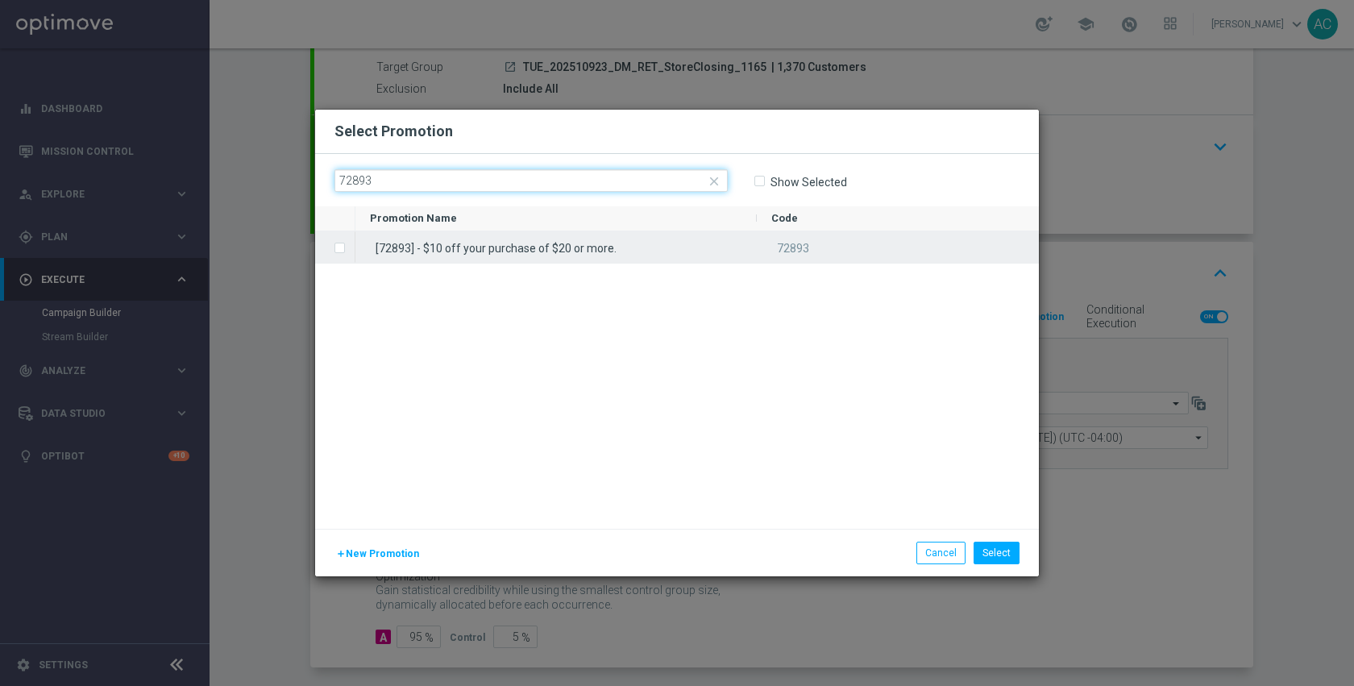
type input "72893"
click at [563, 240] on div "[72893] - $10 off your purchase of $20 or more." at bounding box center [555, 246] width 401 height 31
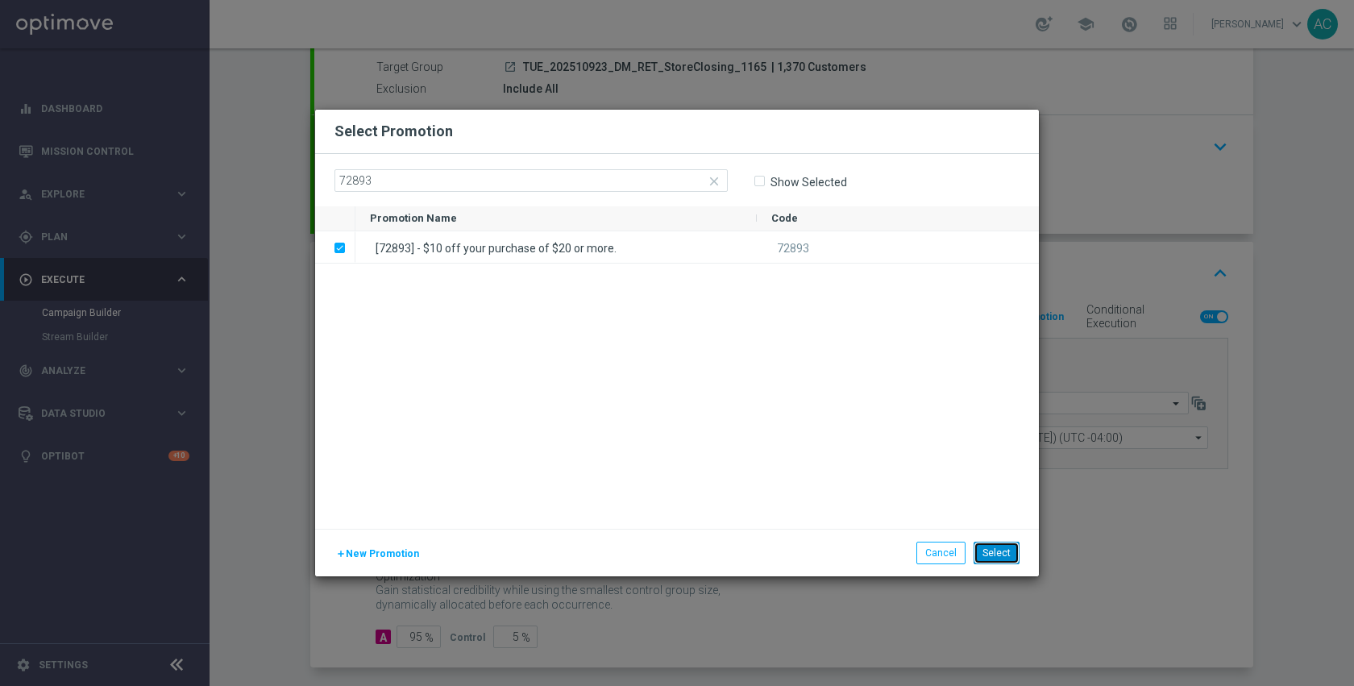
click at [1002, 555] on button "Select" at bounding box center [996, 553] width 46 height 23
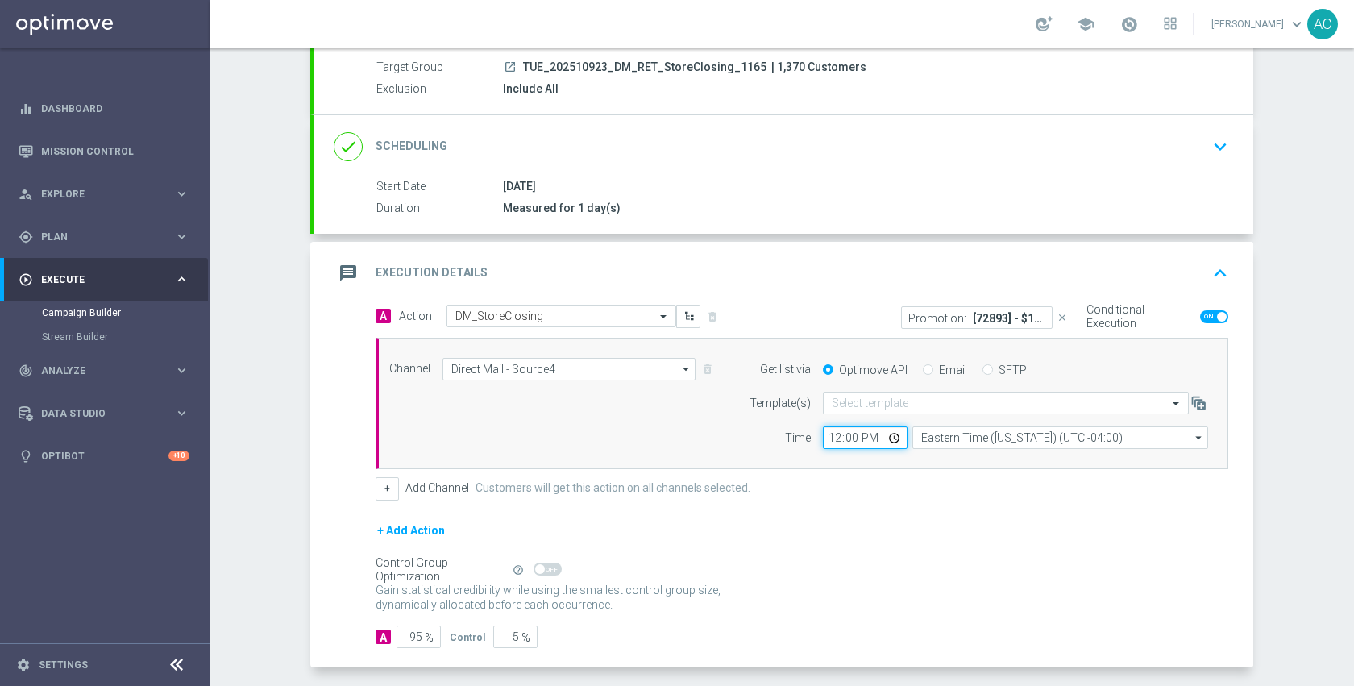
click at [890, 439] on input "12:00" at bounding box center [865, 437] width 85 height 23
type input "13:00"
click at [766, 539] on div "+ Add Action" at bounding box center [802, 541] width 853 height 40
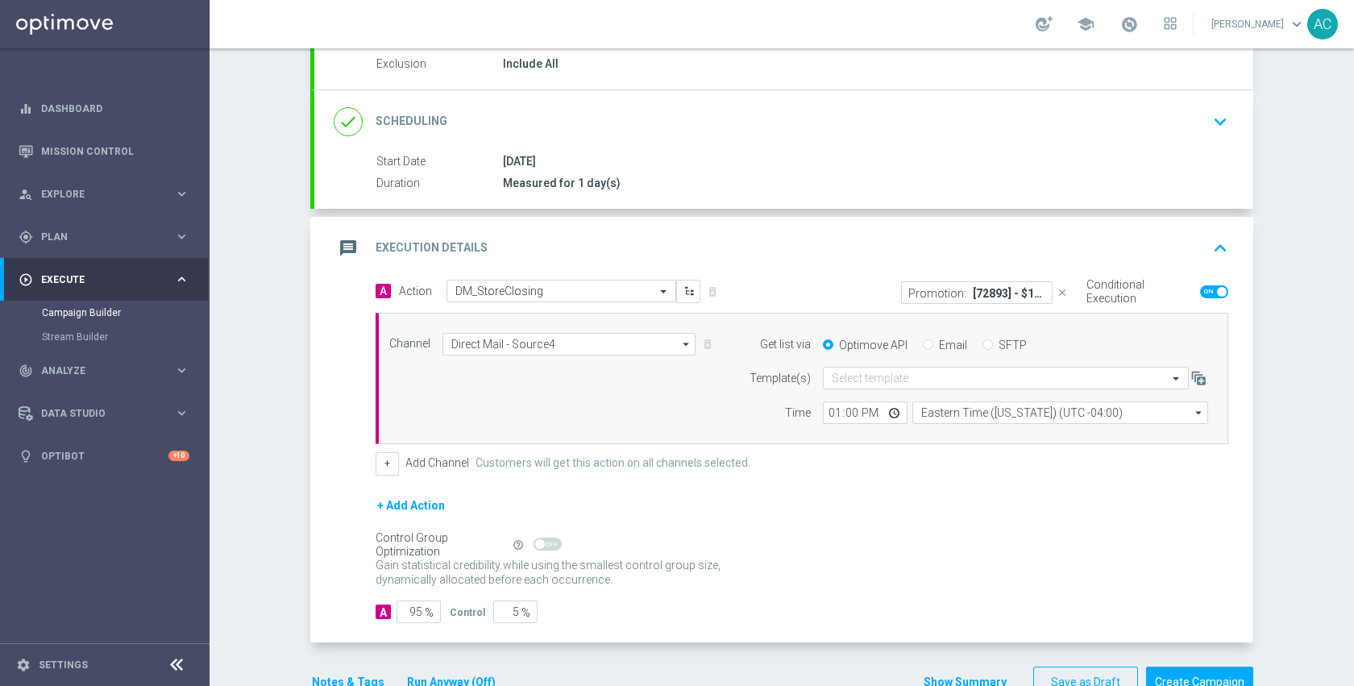
scroll to position [218, 0]
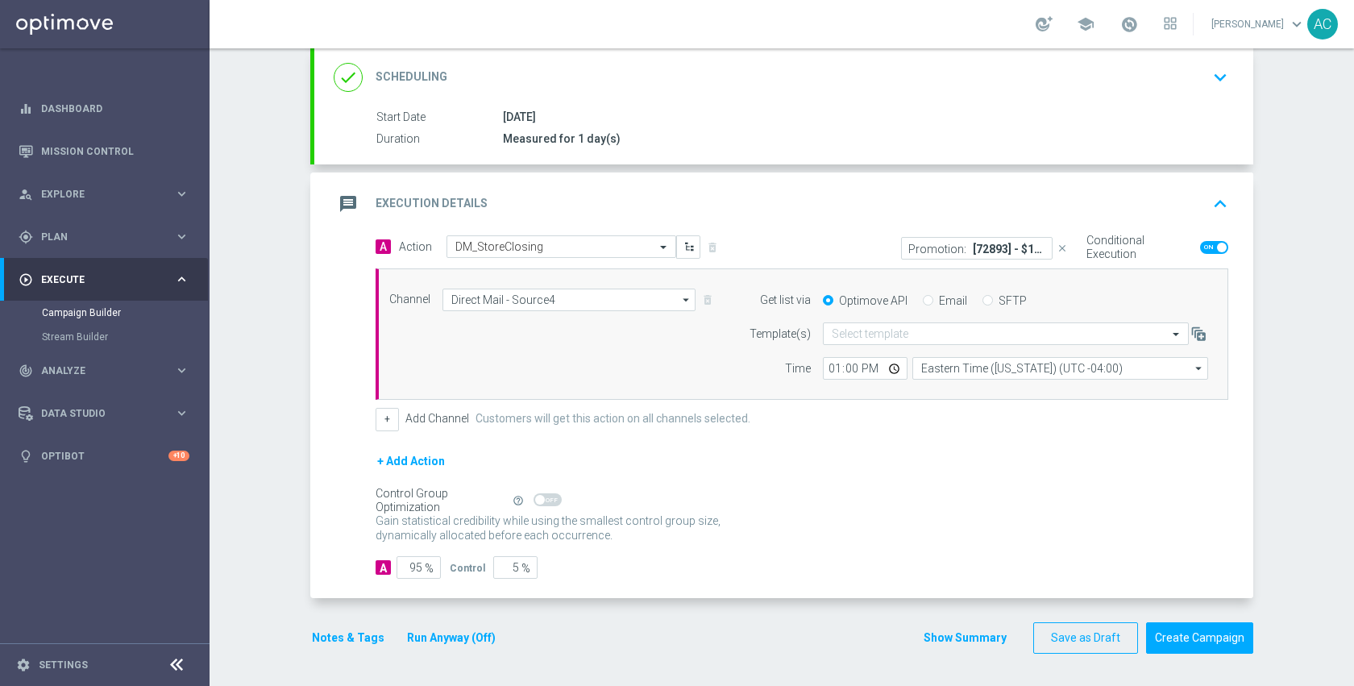
click at [319, 641] on button "Notes & Tags" at bounding box center [348, 638] width 76 height 20
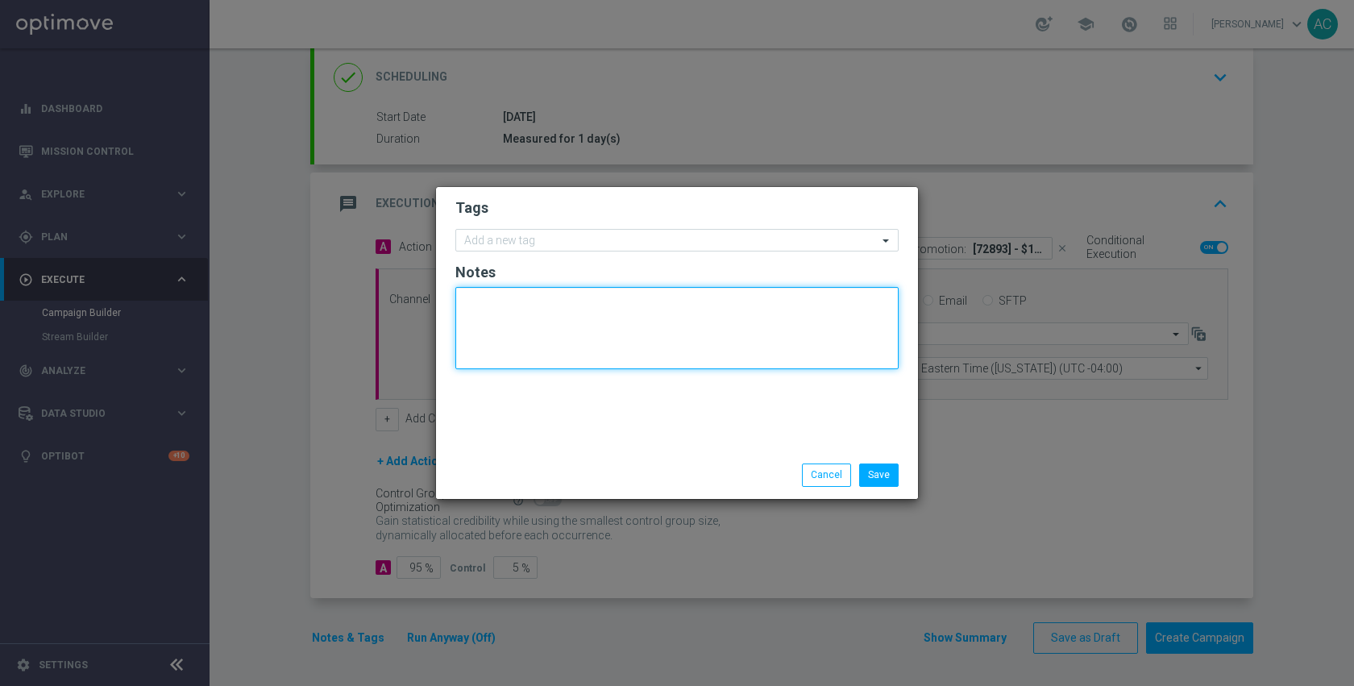
click at [553, 326] on textarea at bounding box center [676, 328] width 443 height 82
paste textarea "8132506"
type textarea "dm_1165_8132506"
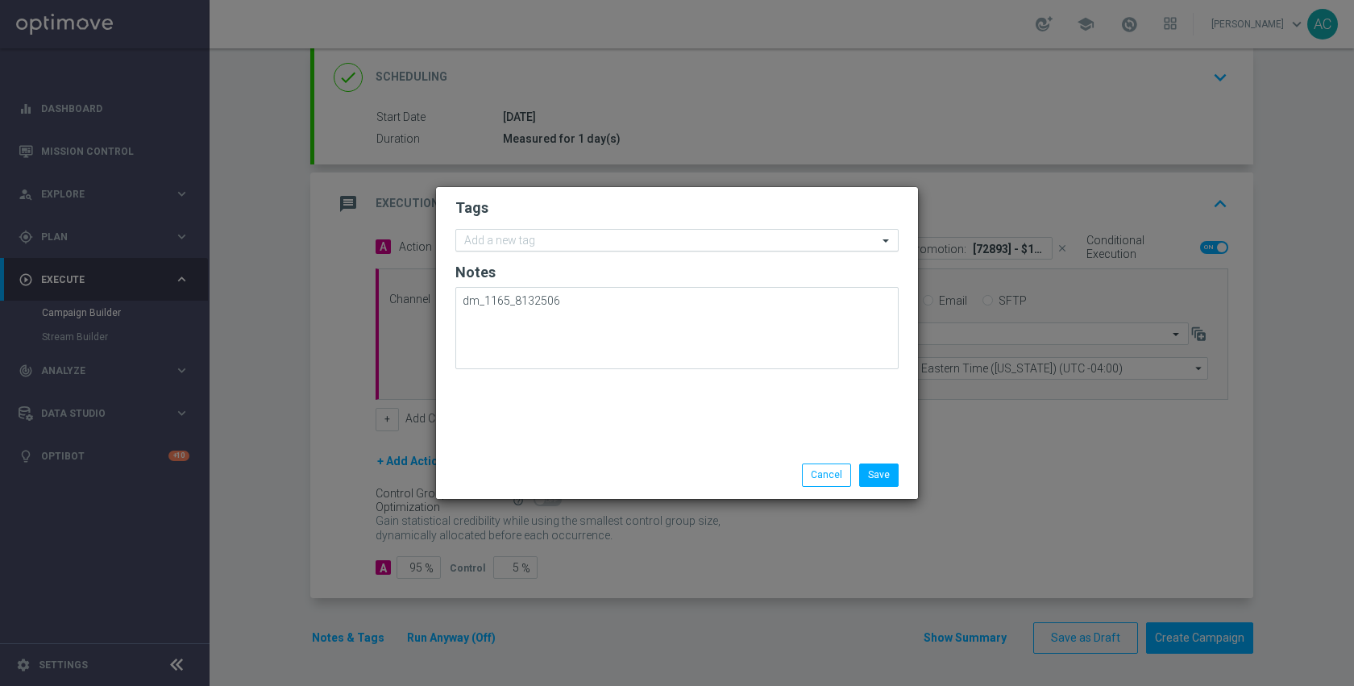
click at [537, 242] on input "text" at bounding box center [670, 241] width 413 height 14
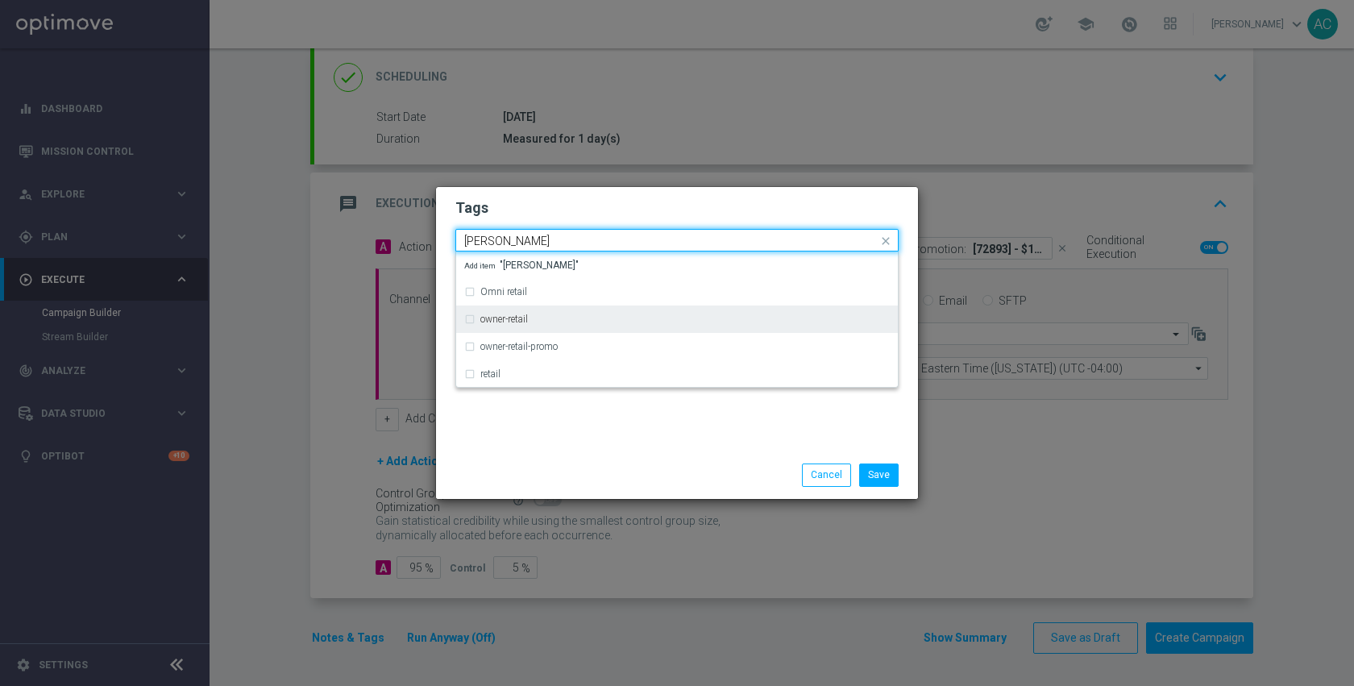
click at [554, 313] on div "owner-retail" at bounding box center [676, 319] width 425 height 26
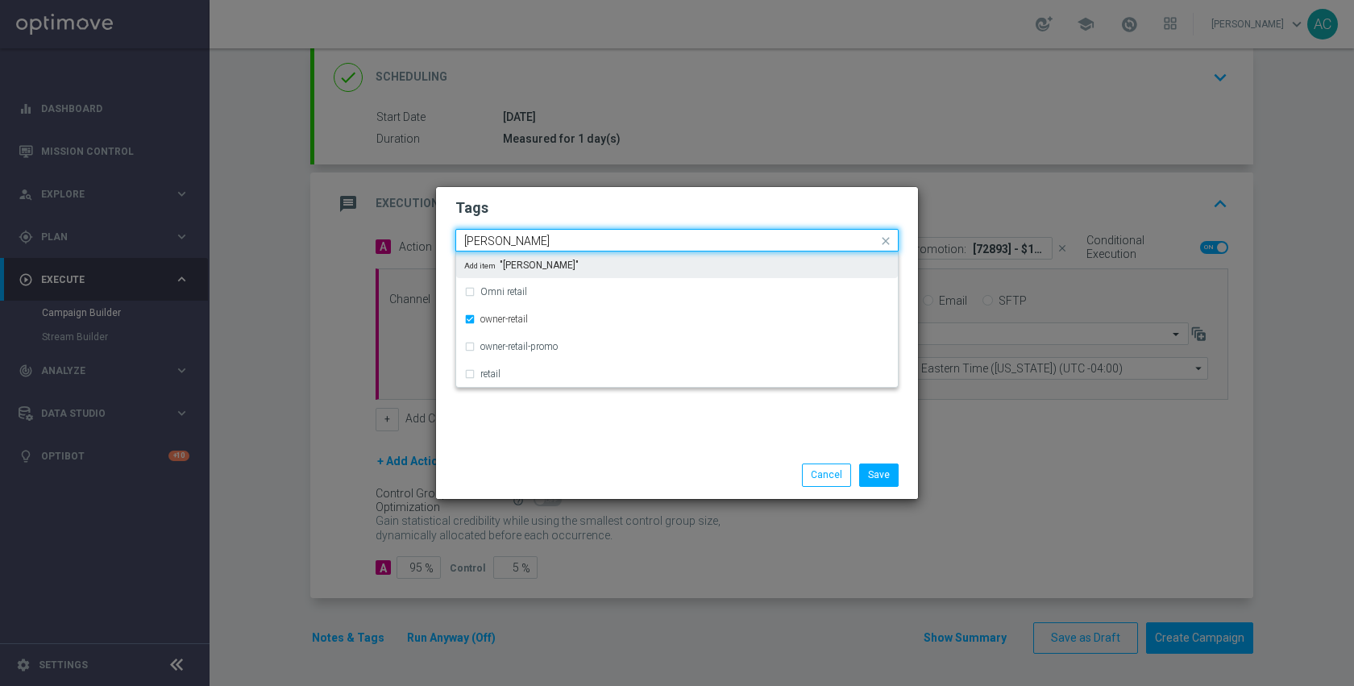
click at [531, 234] on input "reta" at bounding box center [670, 241] width 413 height 14
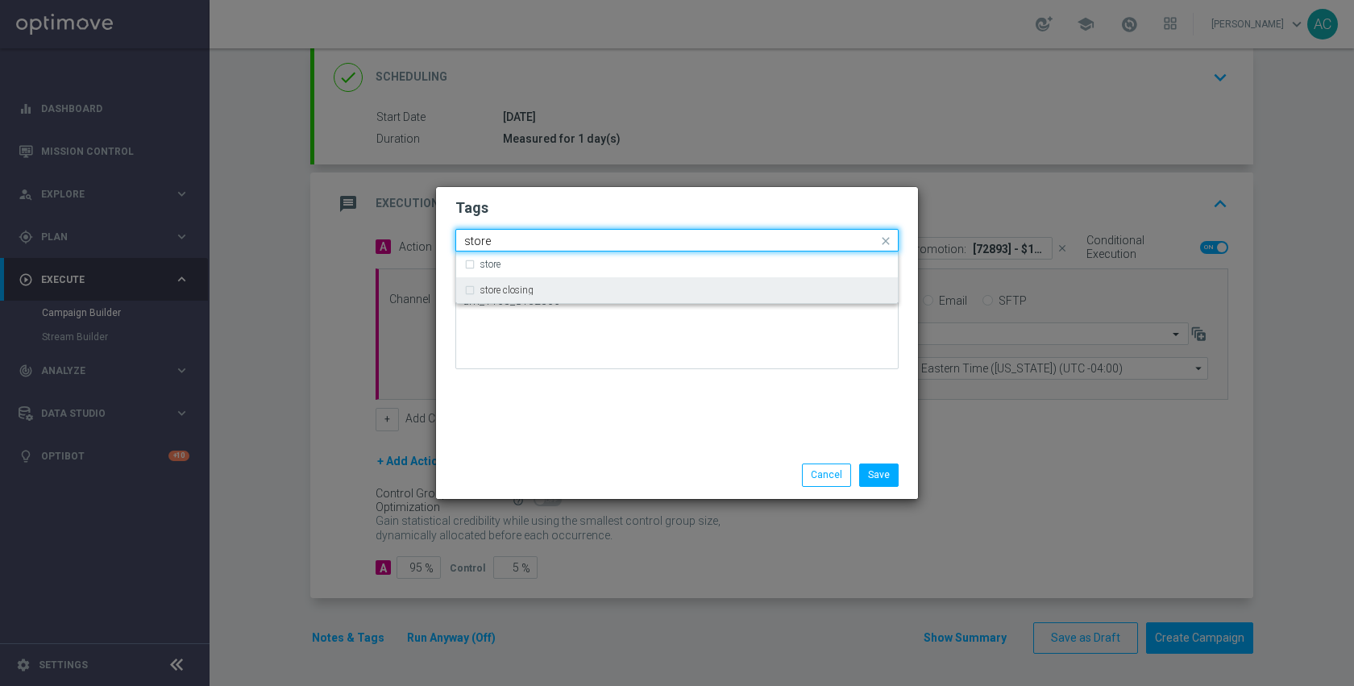
click at [542, 295] on div "store closing" at bounding box center [676, 290] width 425 height 26
type input "store"
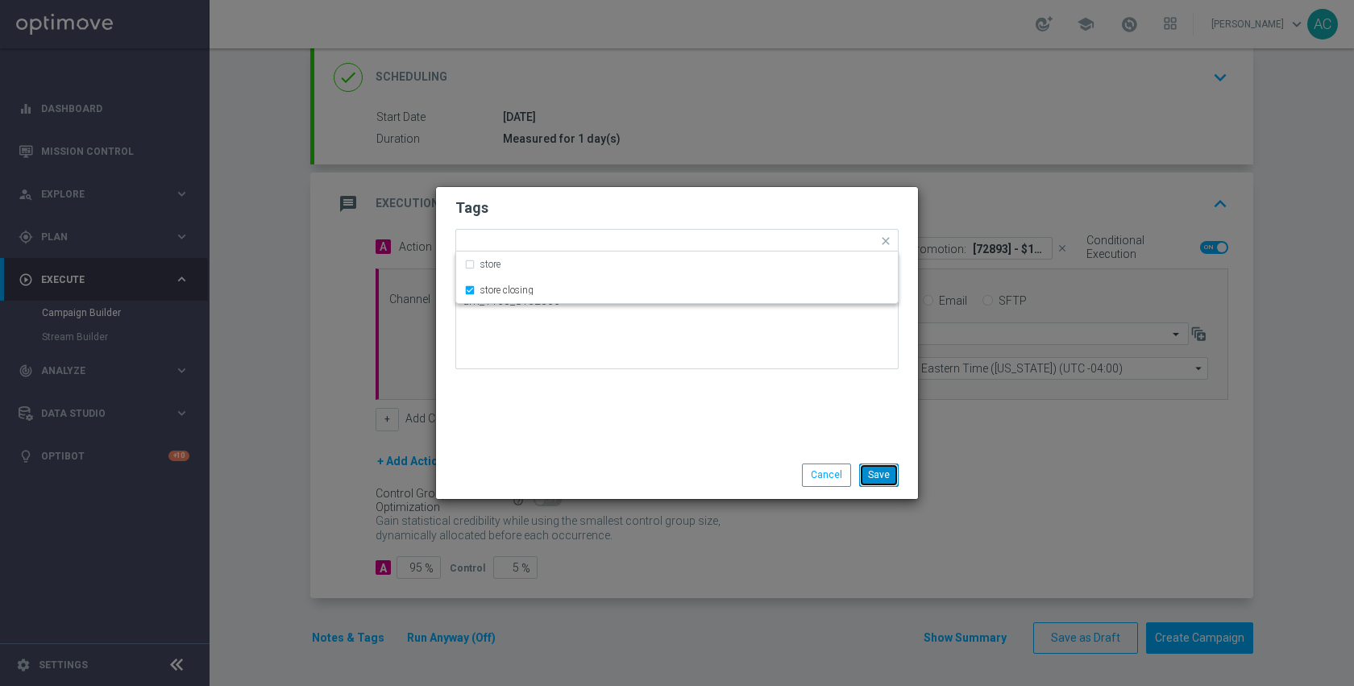
click at [889, 477] on button "Save" at bounding box center [878, 474] width 39 height 23
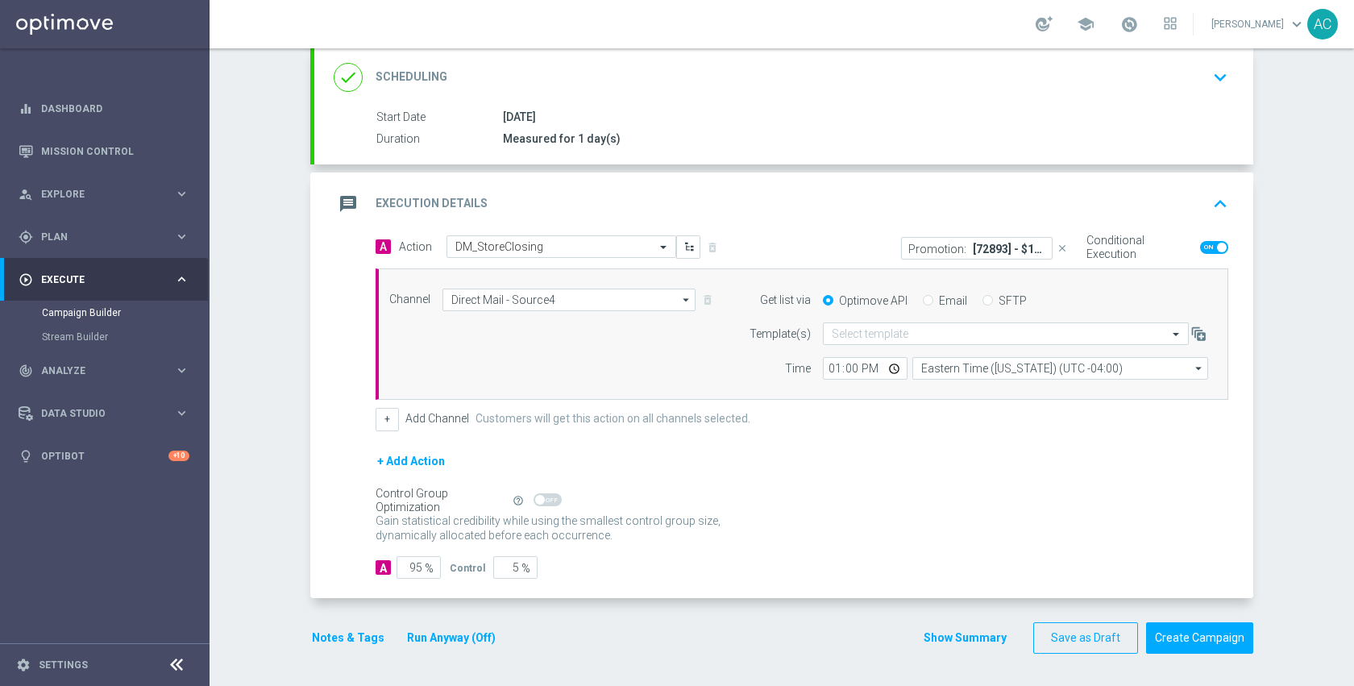
click at [857, 511] on div "Gain statistical credibility while using the smallest control group size, dynam…" at bounding box center [802, 528] width 853 height 39
click at [885, 371] on input "13:00" at bounding box center [865, 368] width 85 height 23
type input "14:00"
click at [779, 479] on div "+ Add Action" at bounding box center [802, 471] width 853 height 40
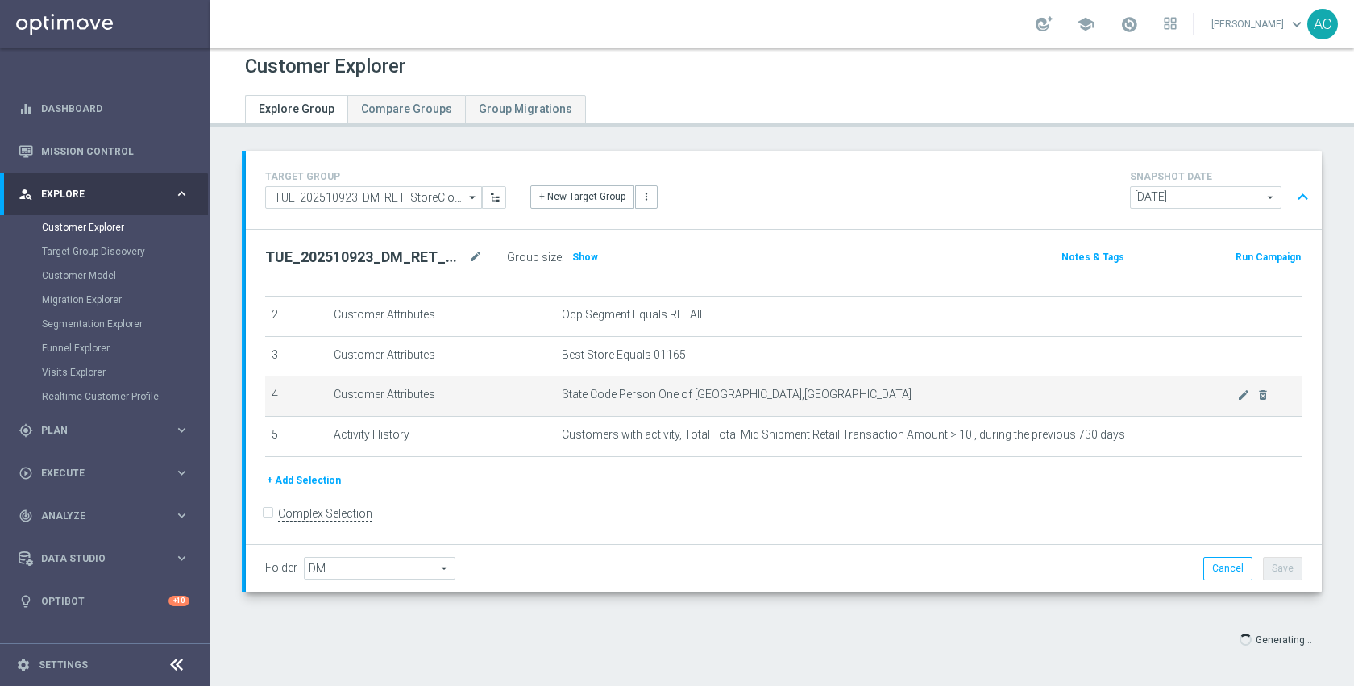
scroll to position [15, 0]
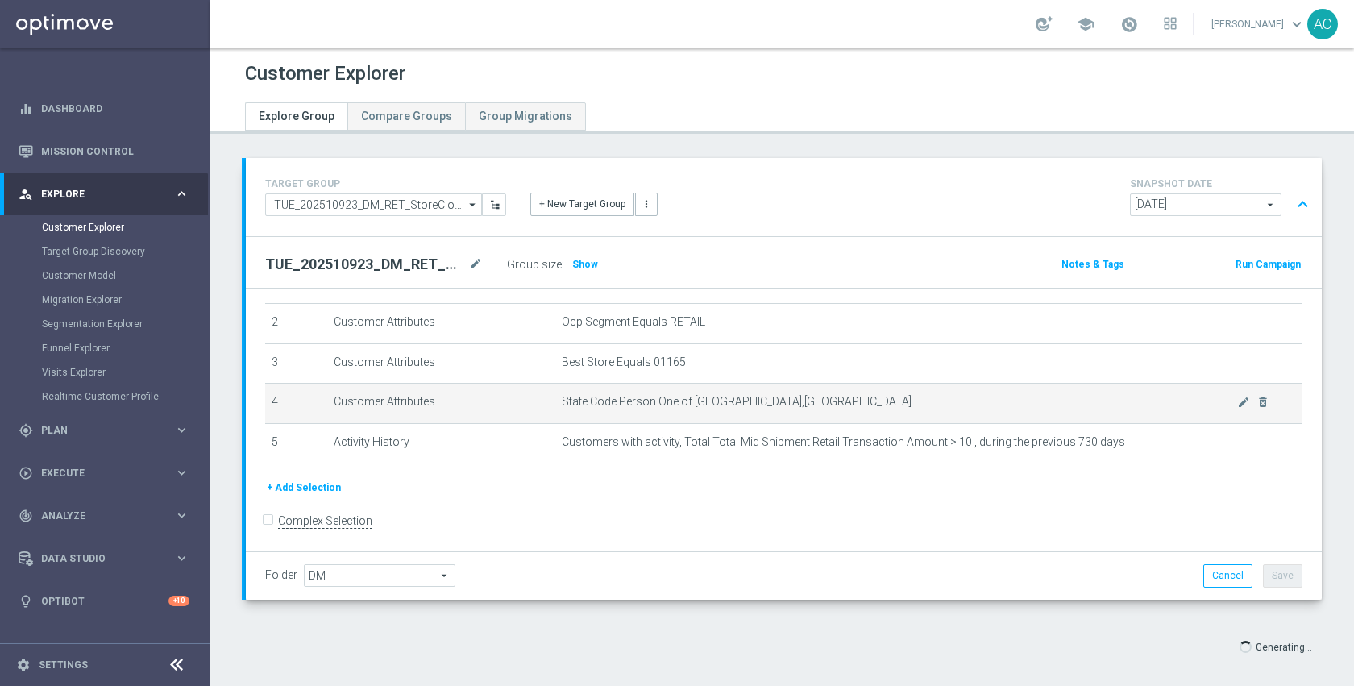
scroll to position [81, 0]
click at [1256, 405] on icon "delete_forever" at bounding box center [1262, 402] width 13 height 13
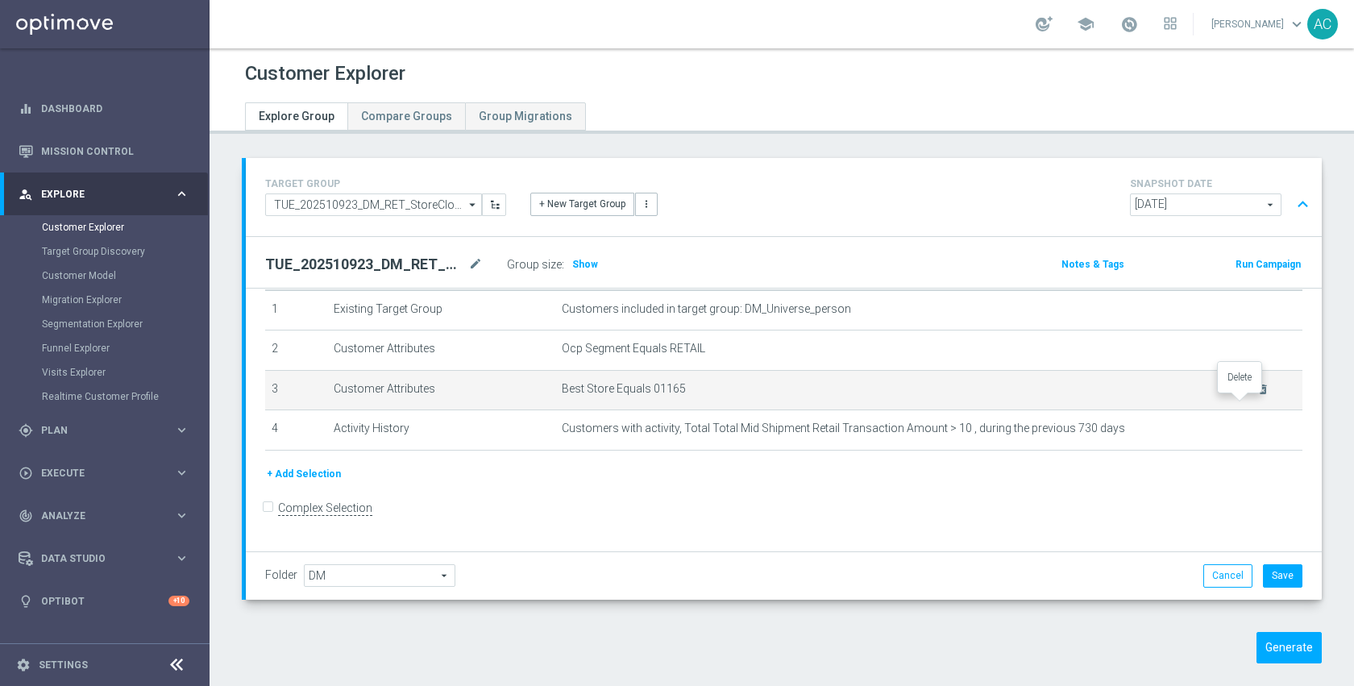
scroll to position [42, 0]
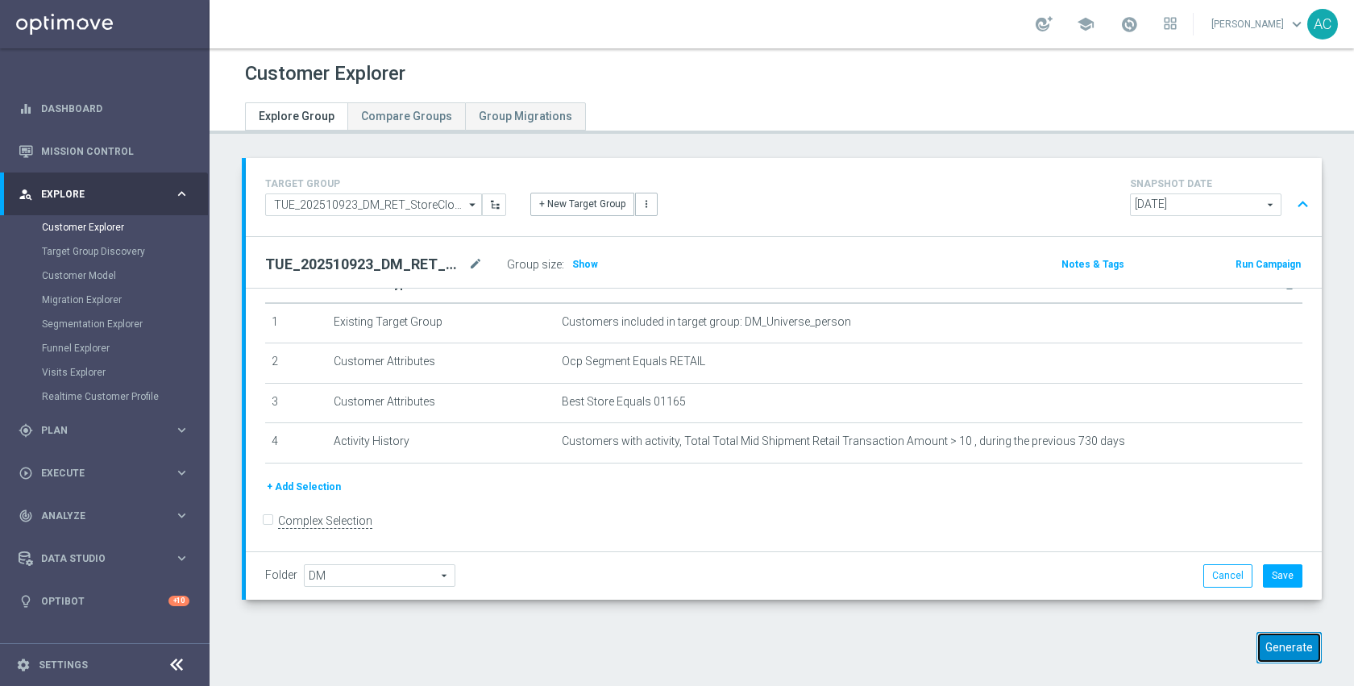
click at [1284, 646] on button "Generate" at bounding box center [1288, 647] width 65 height 31
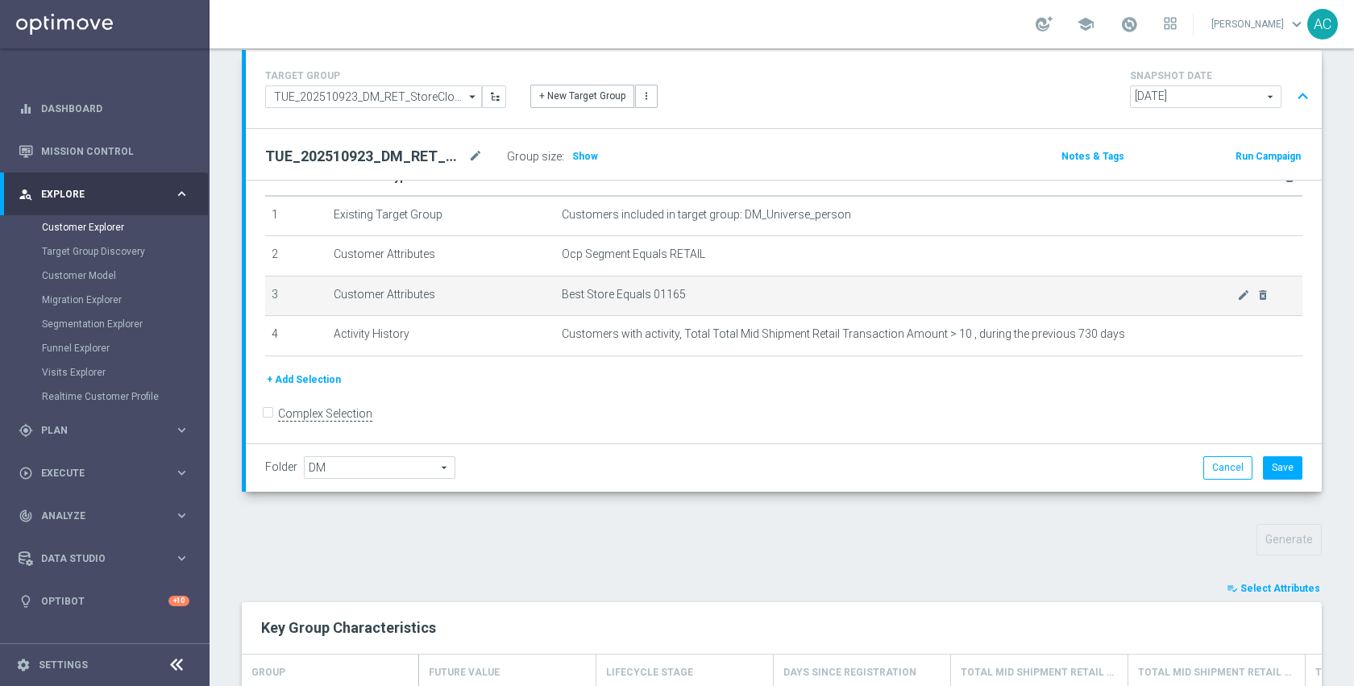
scroll to position [449, 0]
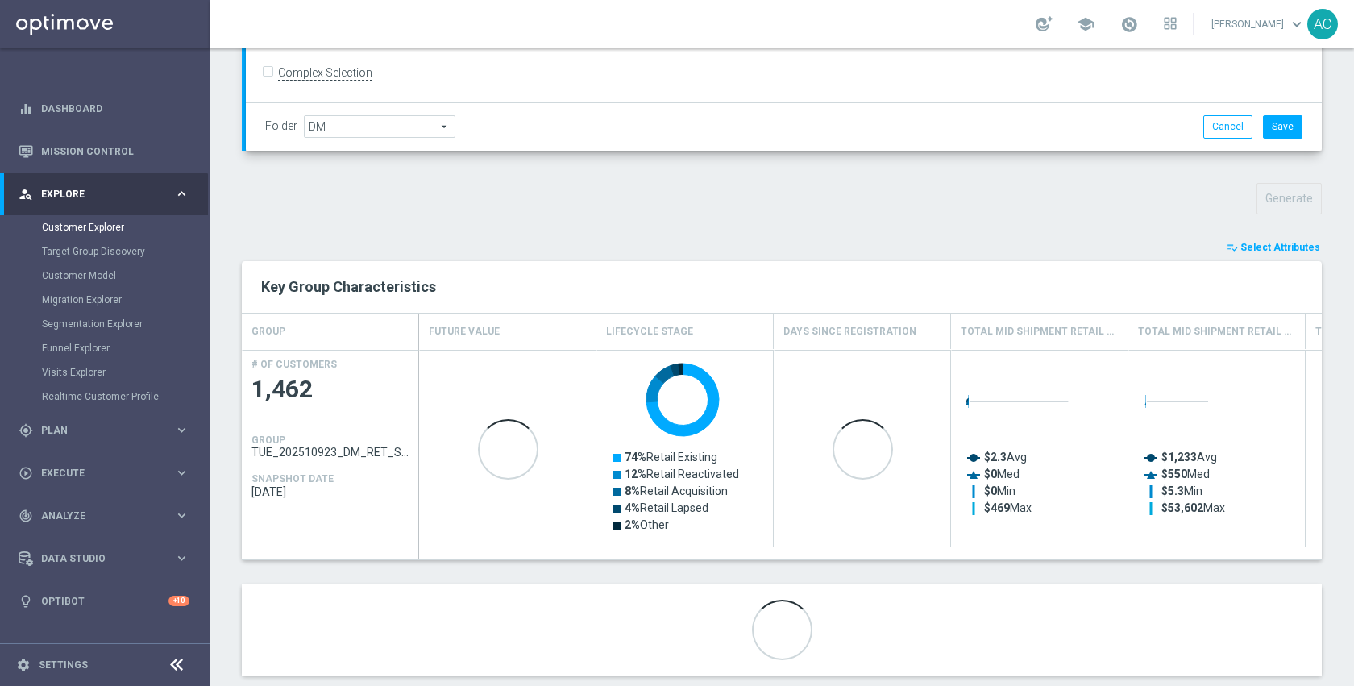
click at [1292, 248] on span "Select Attributes" at bounding box center [1280, 247] width 80 height 11
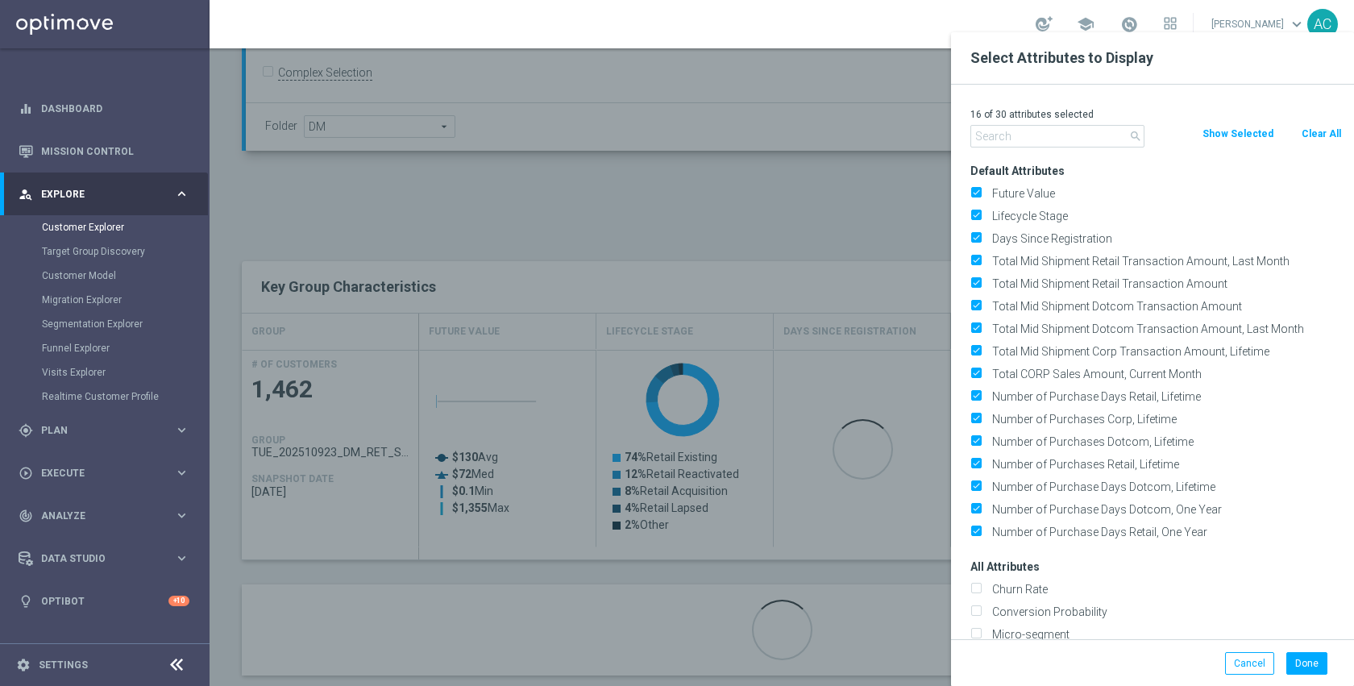
click at [1310, 133] on button "Clear All" at bounding box center [1321, 134] width 43 height 18
checkbox input "false"
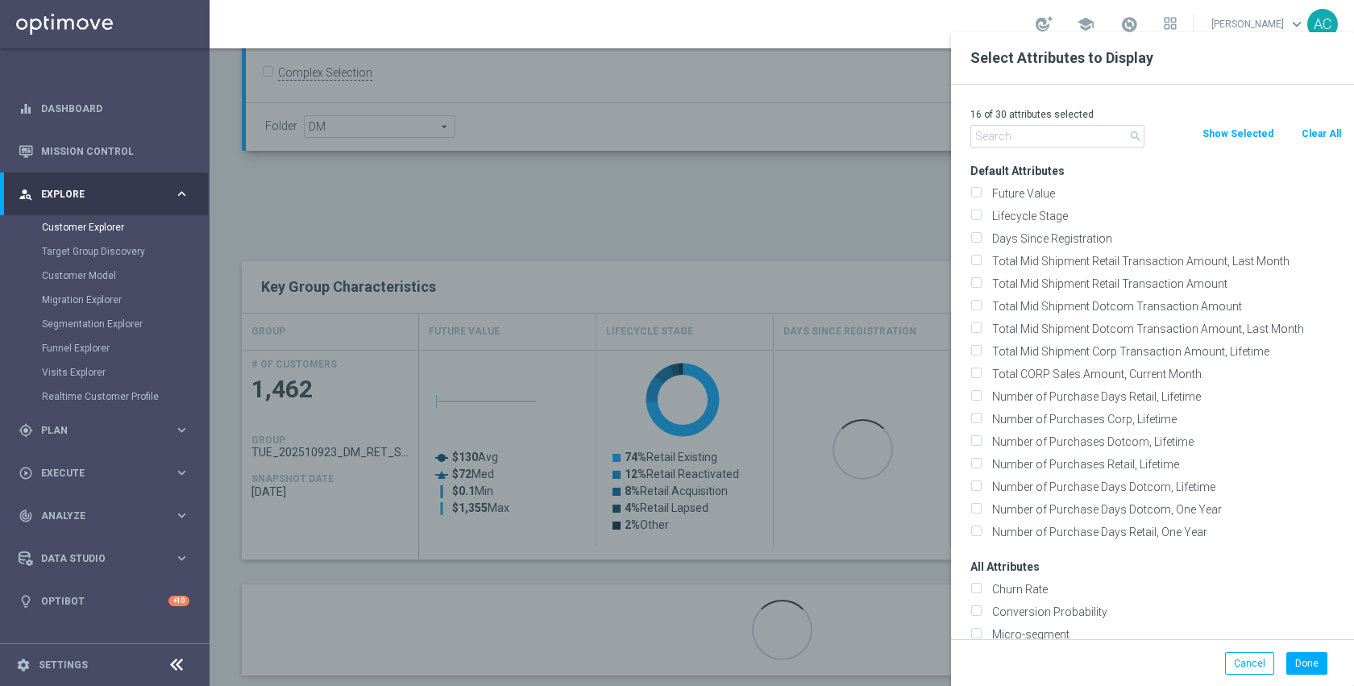
checkbox input "false"
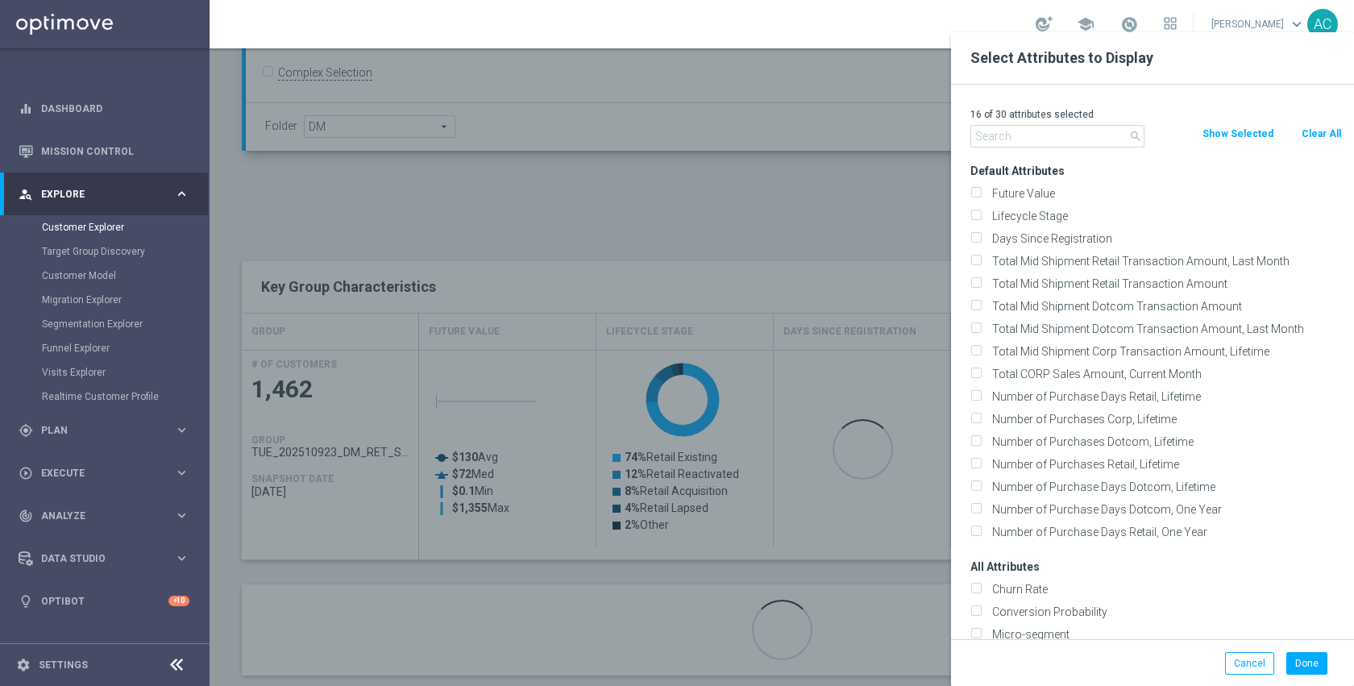
checkbox input "false"
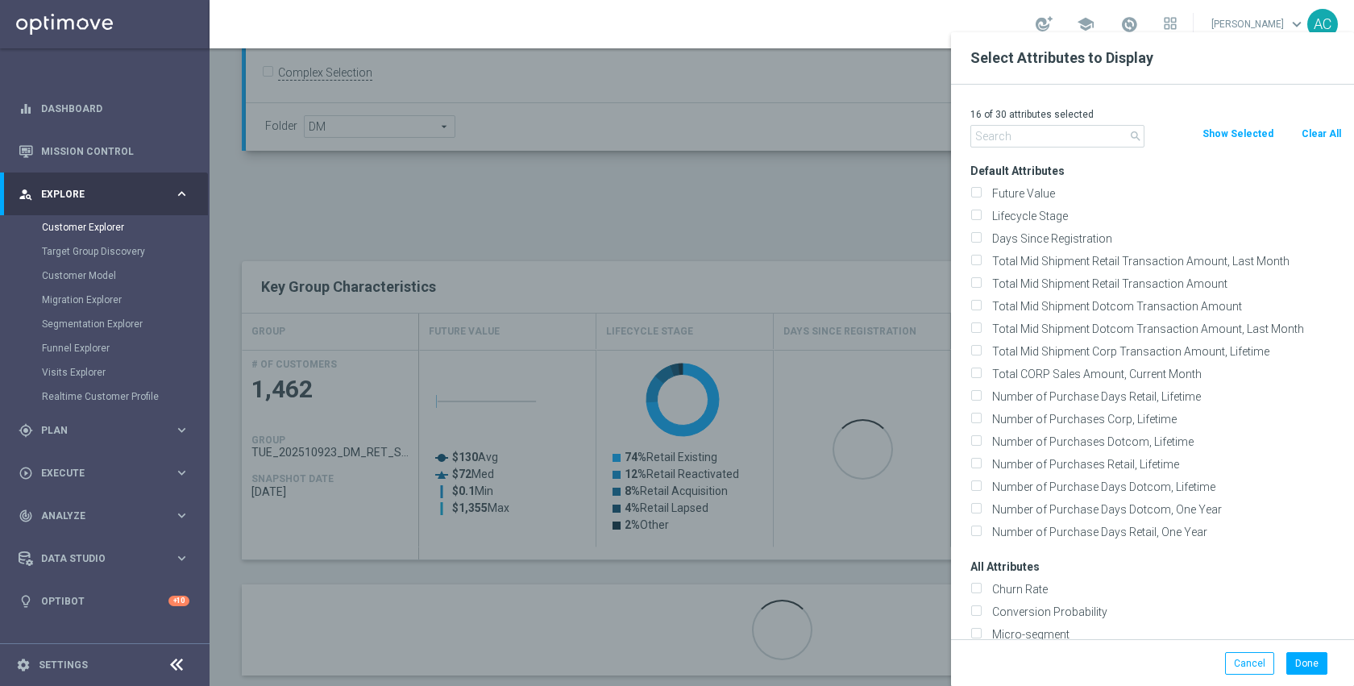
checkbox input "false"
click at [1027, 137] on input "text" at bounding box center [1057, 136] width 174 height 23
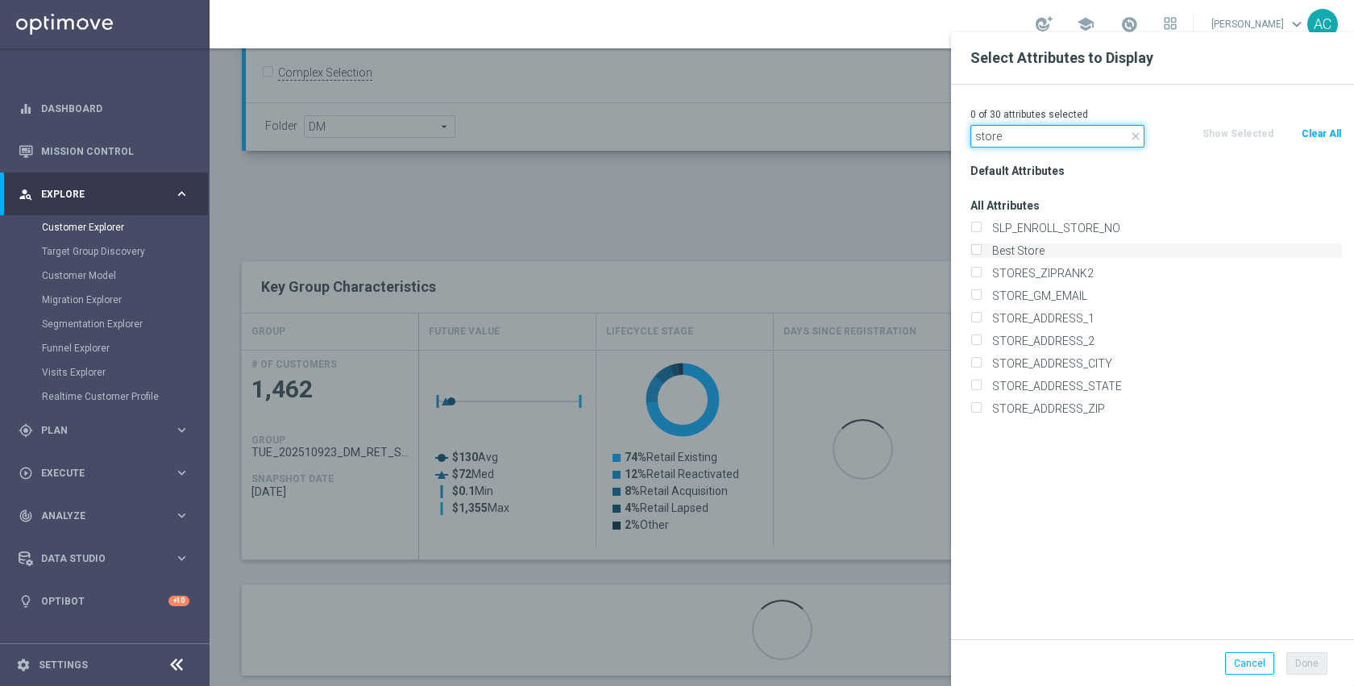
type input "store"
click at [1050, 246] on label "Best Store" at bounding box center [1163, 250] width 355 height 15
click at [981, 247] on input "Best Store" at bounding box center [975, 252] width 10 height 10
checkbox input "true"
click at [1314, 658] on button "Done" at bounding box center [1306, 663] width 41 height 23
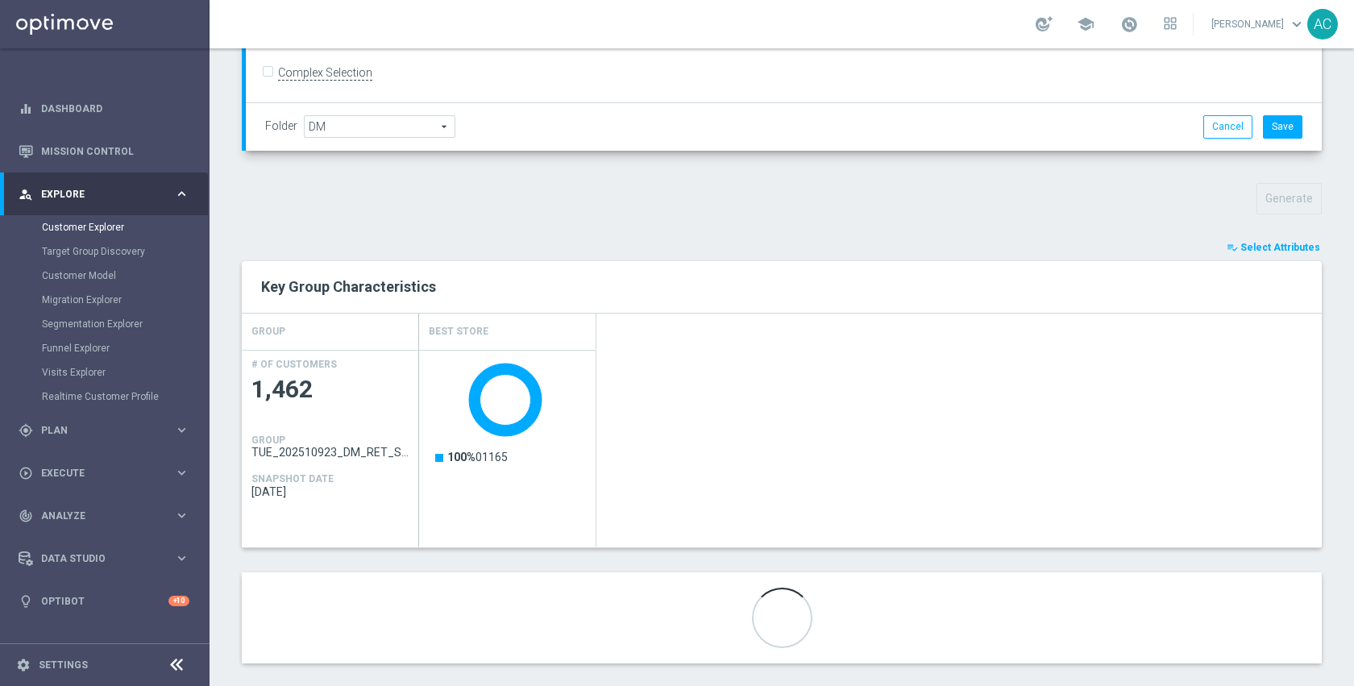
click at [1257, 252] on button "playlist_add_check Select Attributes" at bounding box center [1273, 248] width 97 height 18
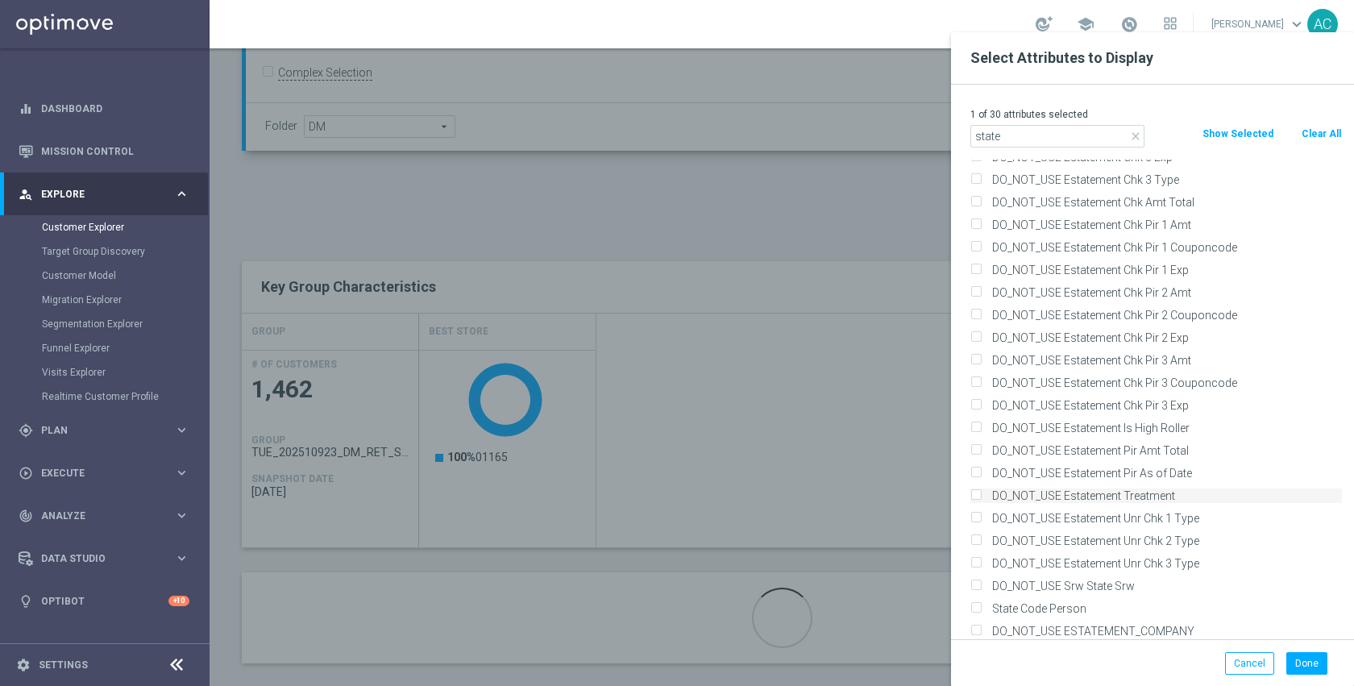
scroll to position [447, 0]
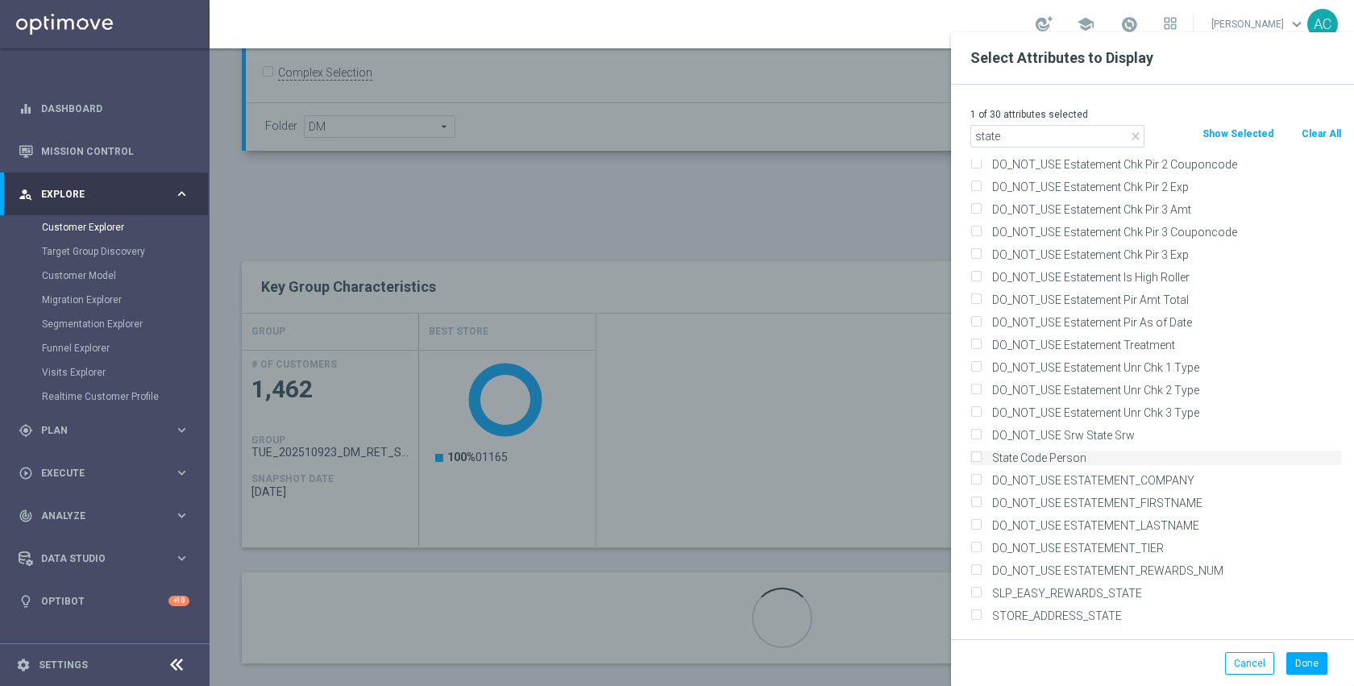
type input "state"
click at [1063, 452] on label "State Code Person" at bounding box center [1163, 457] width 355 height 15
click at [981, 454] on input "State Code Person" at bounding box center [975, 459] width 10 height 10
checkbox input "true"
click at [1305, 659] on button "Done" at bounding box center [1306, 663] width 41 height 23
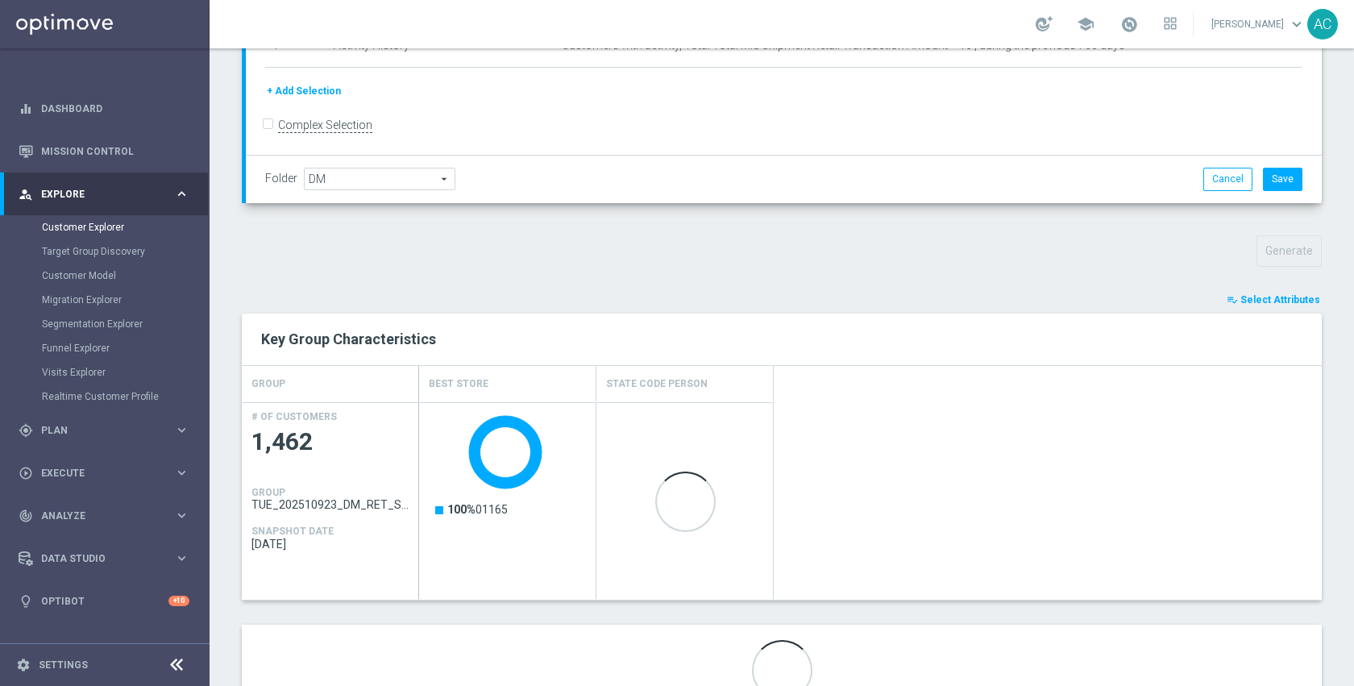
scroll to position [467, 0]
